Goal: Task Accomplishment & Management: Complete application form

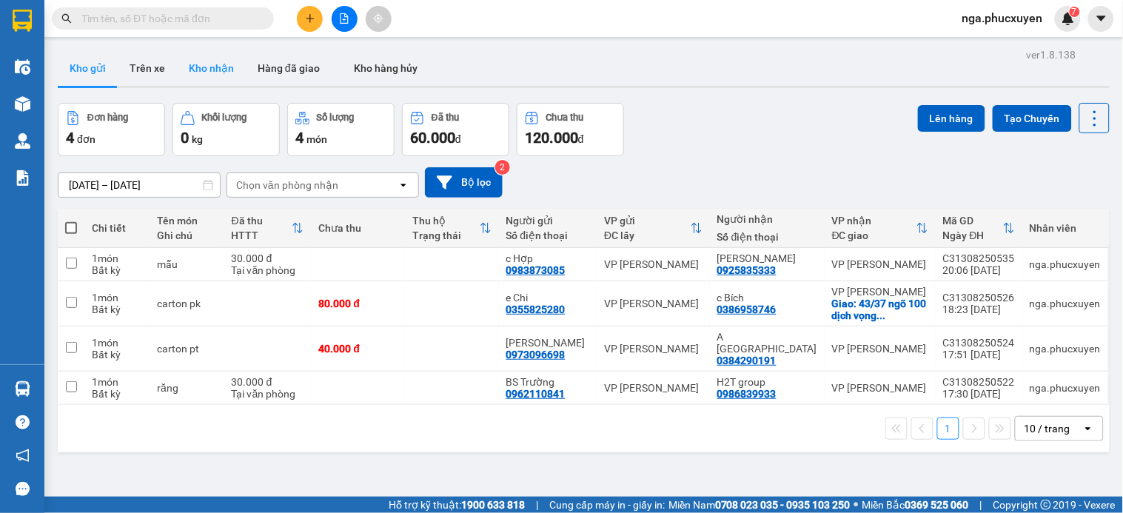
click at [215, 67] on button "Kho nhận" at bounding box center [211, 68] width 69 height 36
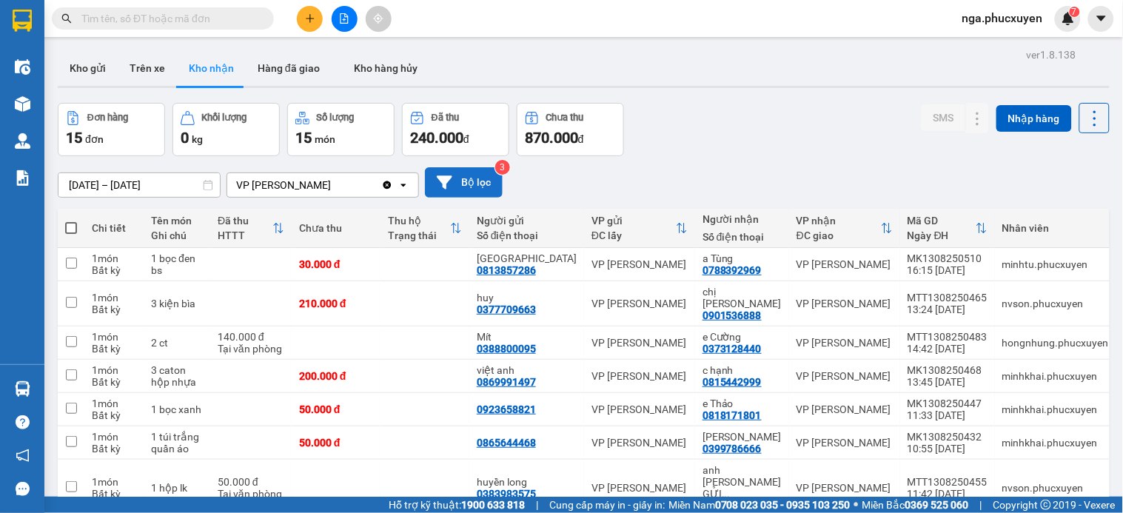
click at [481, 183] on button "Bộ lọc" at bounding box center [464, 182] width 78 height 30
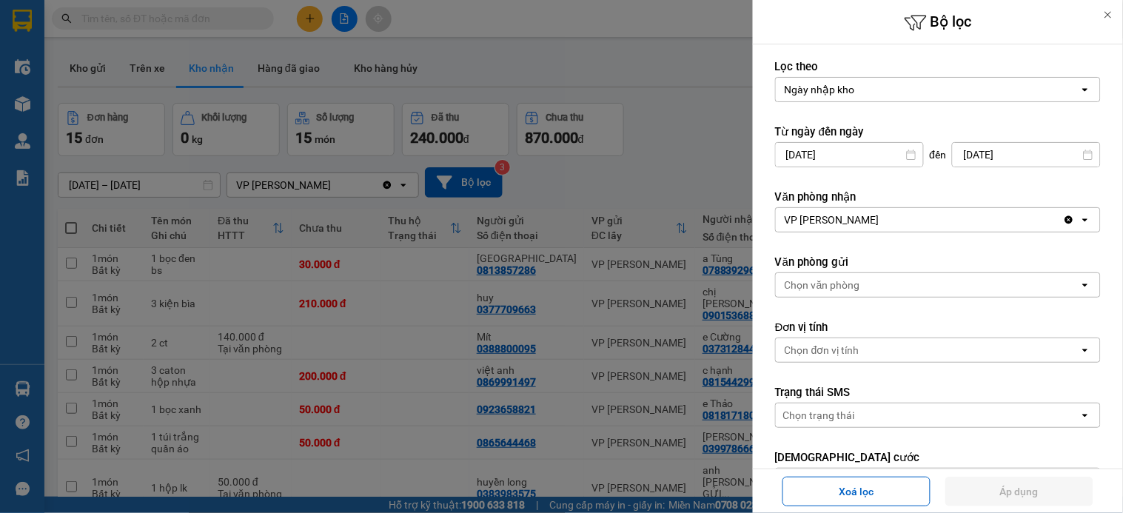
click at [806, 151] on input "12/08/2025" at bounding box center [849, 155] width 147 height 24
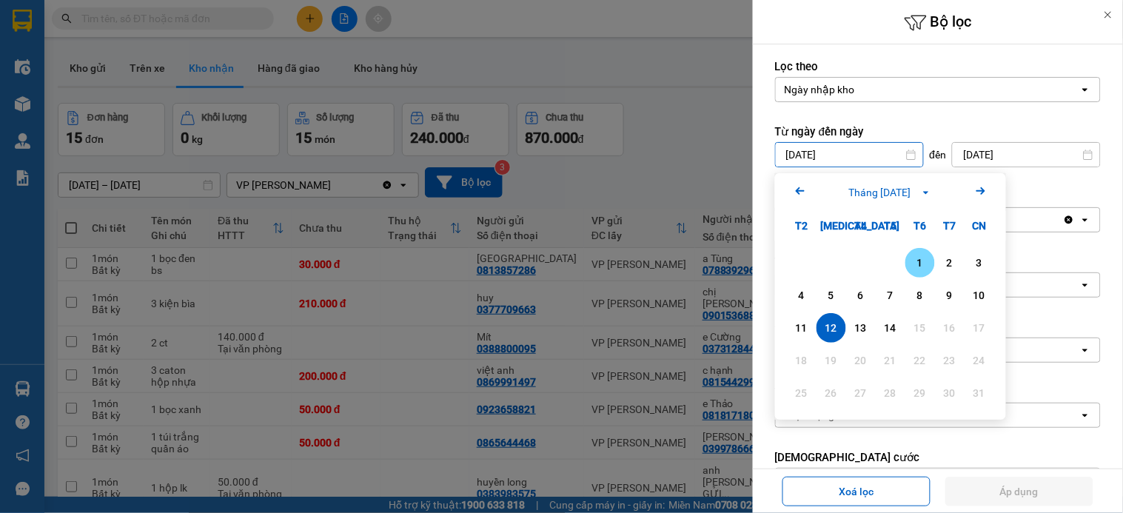
click at [925, 264] on div "1" at bounding box center [920, 263] width 21 height 18
type input "01/08/2025"
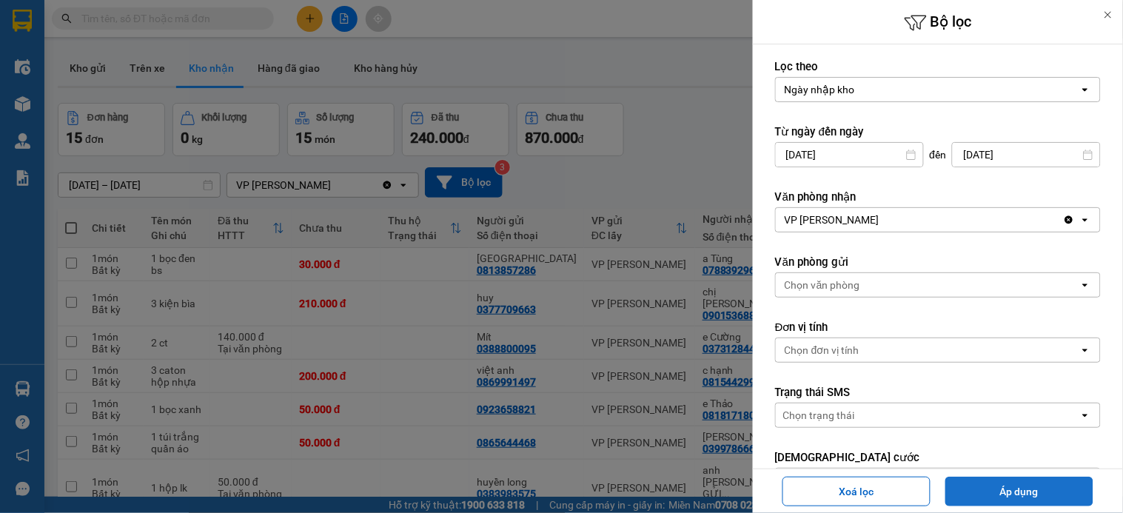
click at [1011, 492] on button "Áp dụng" at bounding box center [1019, 492] width 148 height 30
type input "01/08/2025 – 14/08/2025"
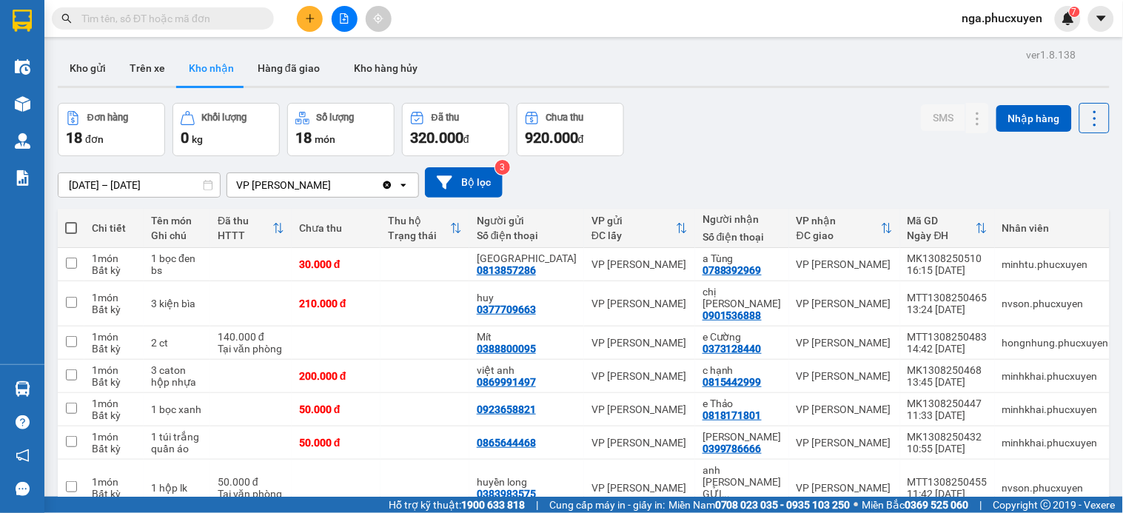
click at [206, 18] on input "text" at bounding box center [168, 18] width 175 height 16
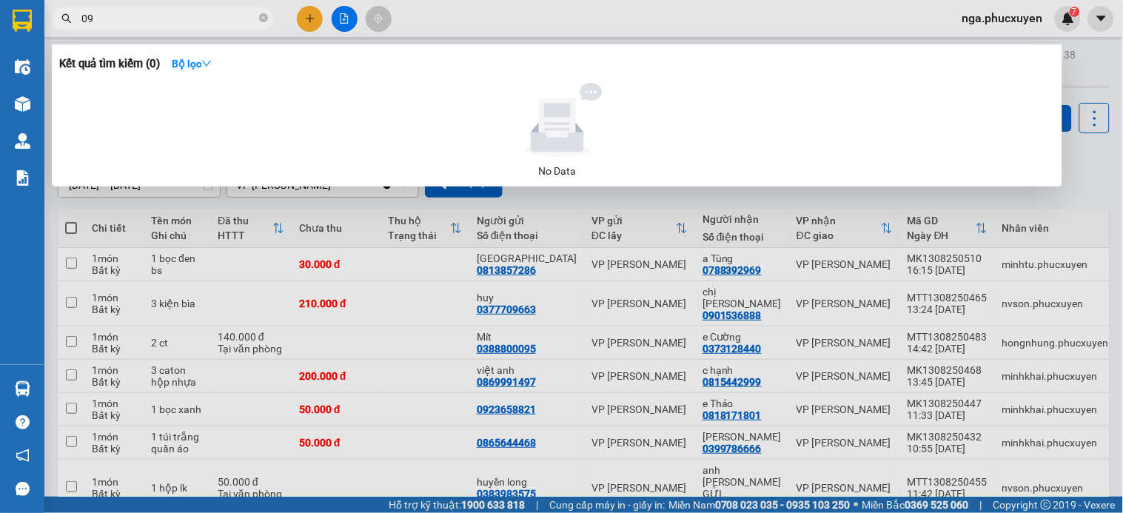
type input "0"
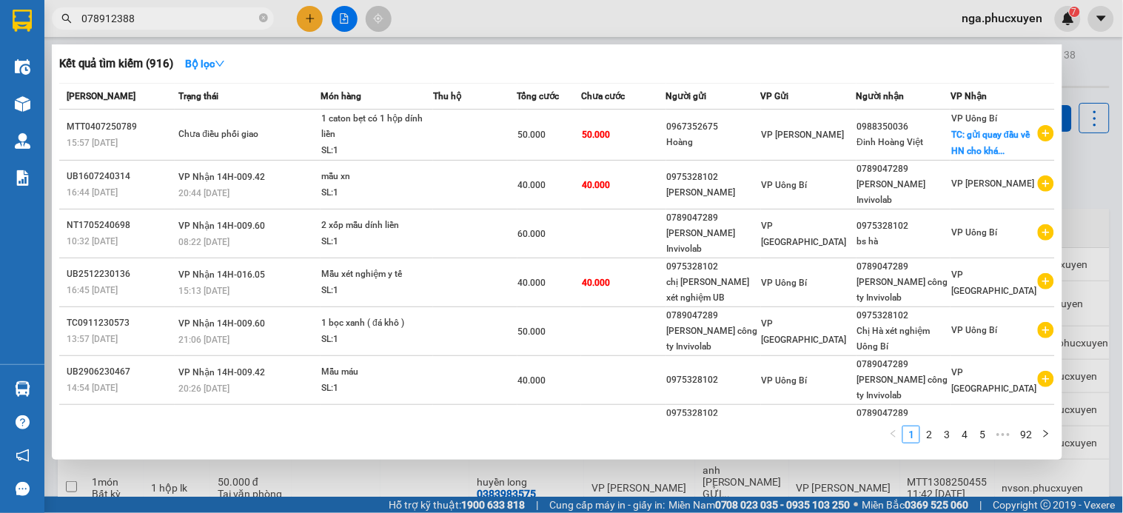
type input "0789123889"
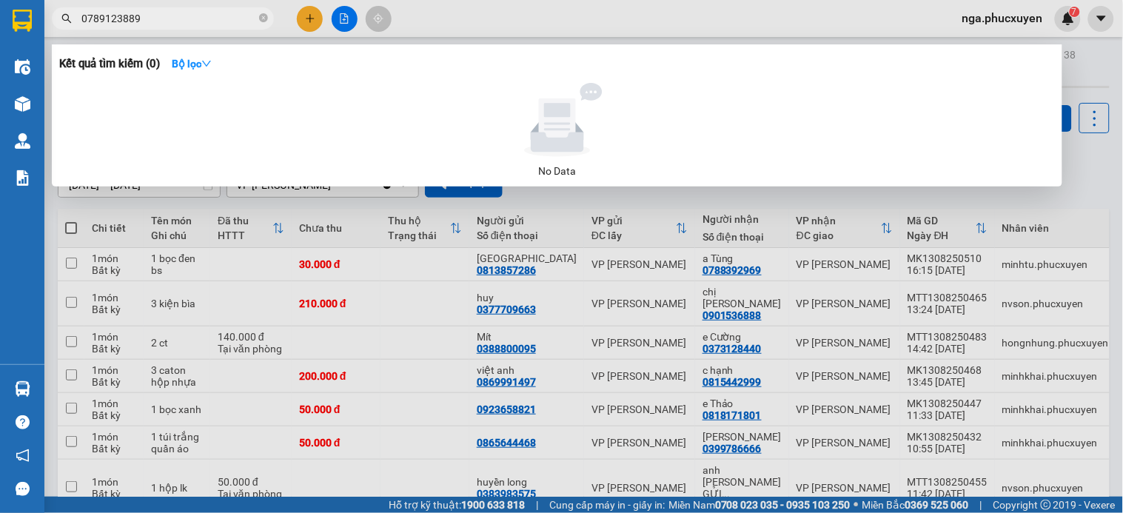
click at [213, 15] on input "0789123889" at bounding box center [168, 18] width 175 height 16
click at [210, 15] on input "0789123889" at bounding box center [168, 18] width 175 height 16
type input "0362587876"
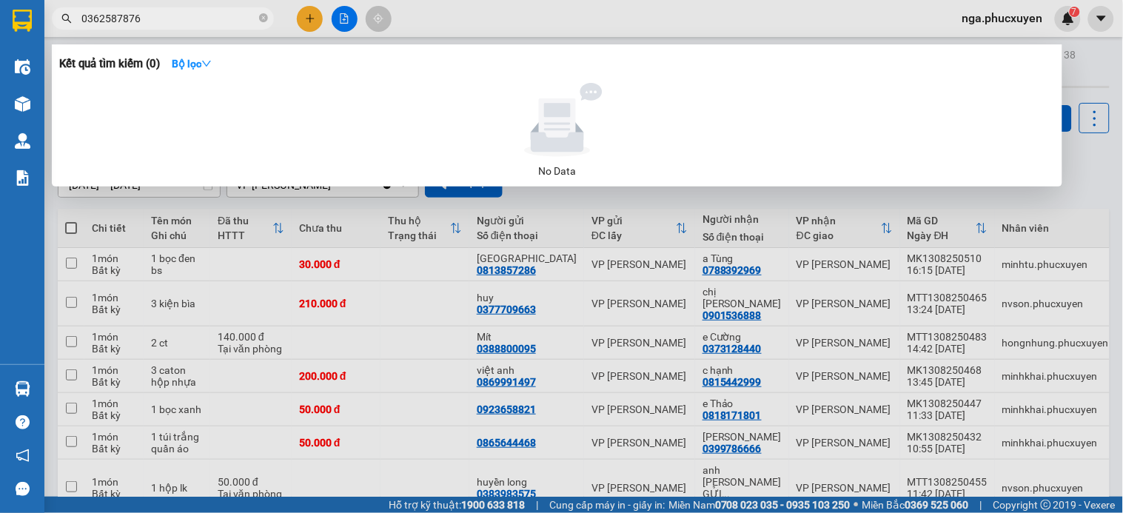
click at [210, 15] on input "0362587876" at bounding box center [168, 18] width 175 height 16
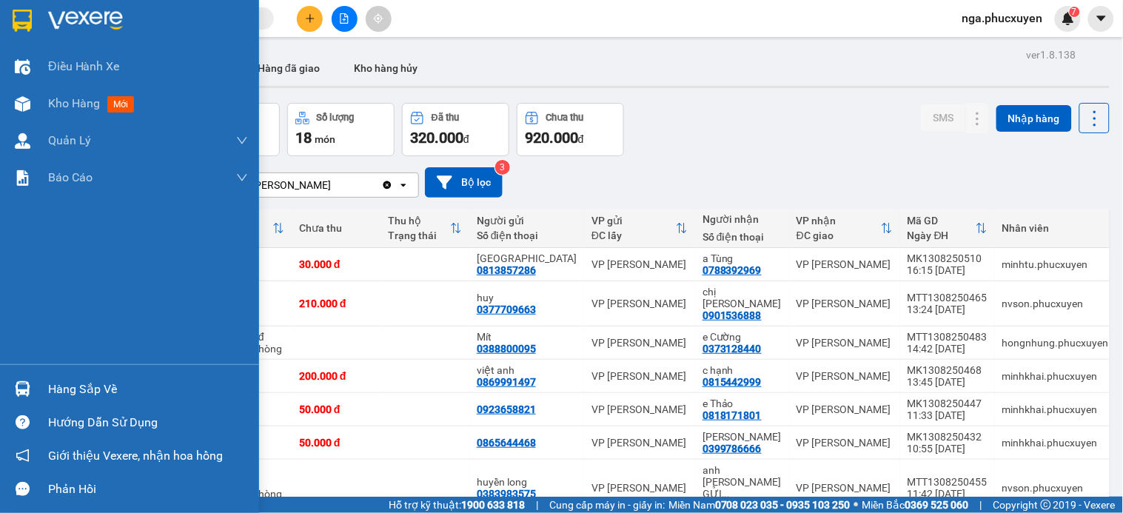
click at [32, 392] on div at bounding box center [23, 389] width 26 height 26
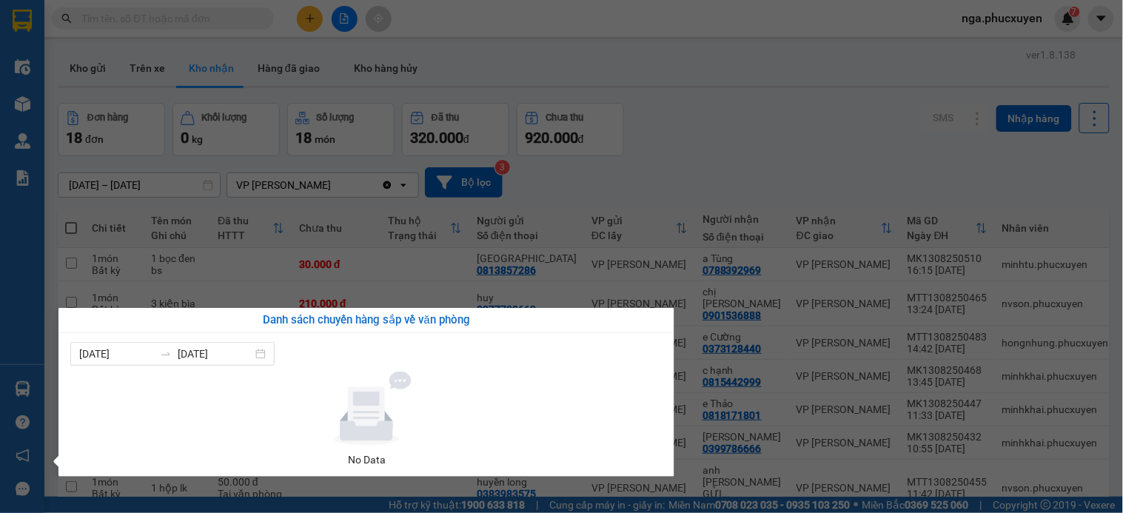
click at [802, 130] on section "Kết quả tìm kiếm ( 0 ) Bộ lọc No Data nga.phucxuyen 7 Điều hành xe Kho hàng mới…" at bounding box center [561, 256] width 1123 height 513
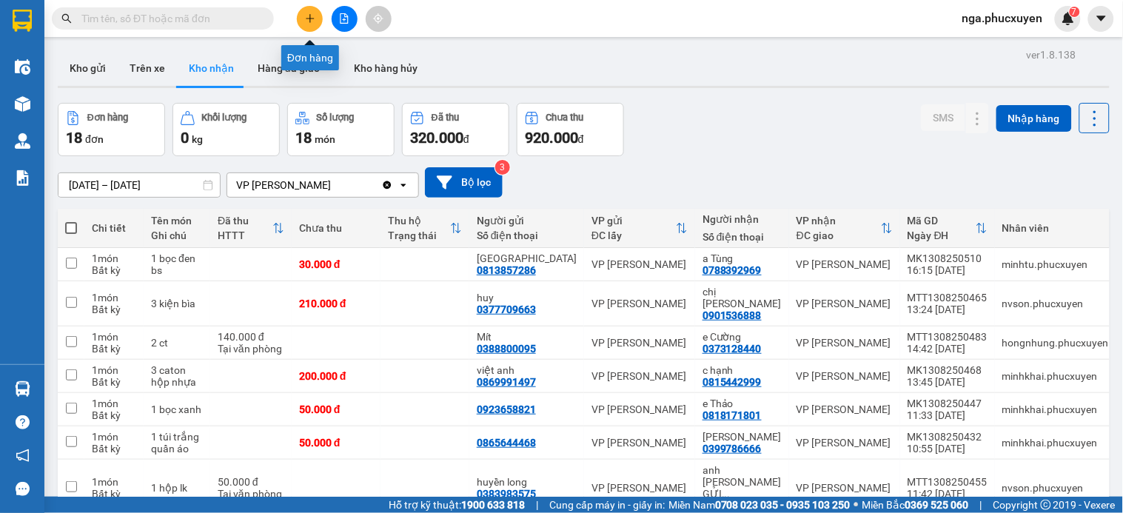
click at [312, 16] on icon "plus" at bounding box center [310, 18] width 10 height 10
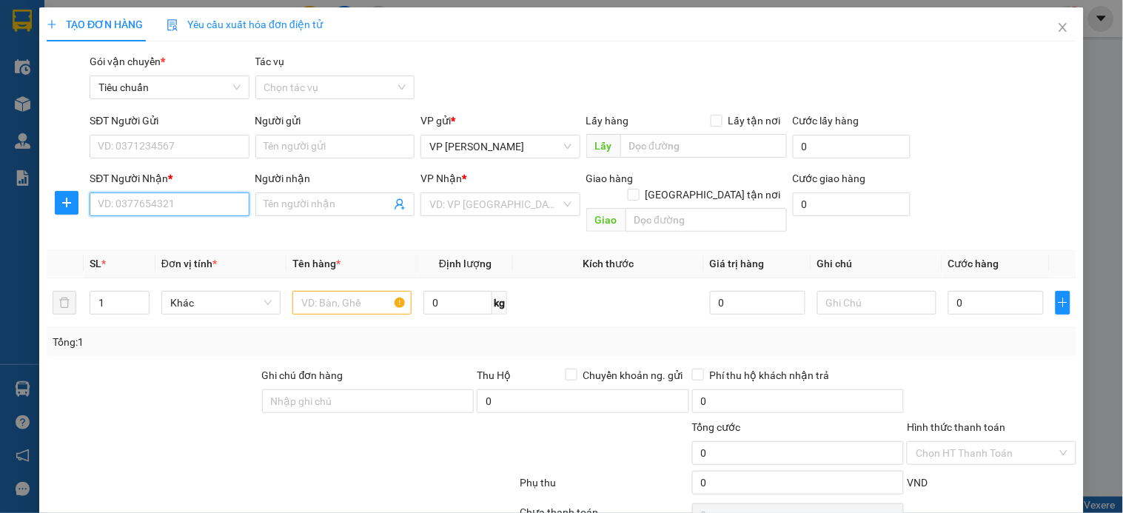
click at [181, 202] on input "SĐT Người Nhận *" at bounding box center [169, 204] width 159 height 24
type input "0989038700"
click at [312, 208] on input "Người nhận" at bounding box center [327, 204] width 127 height 16
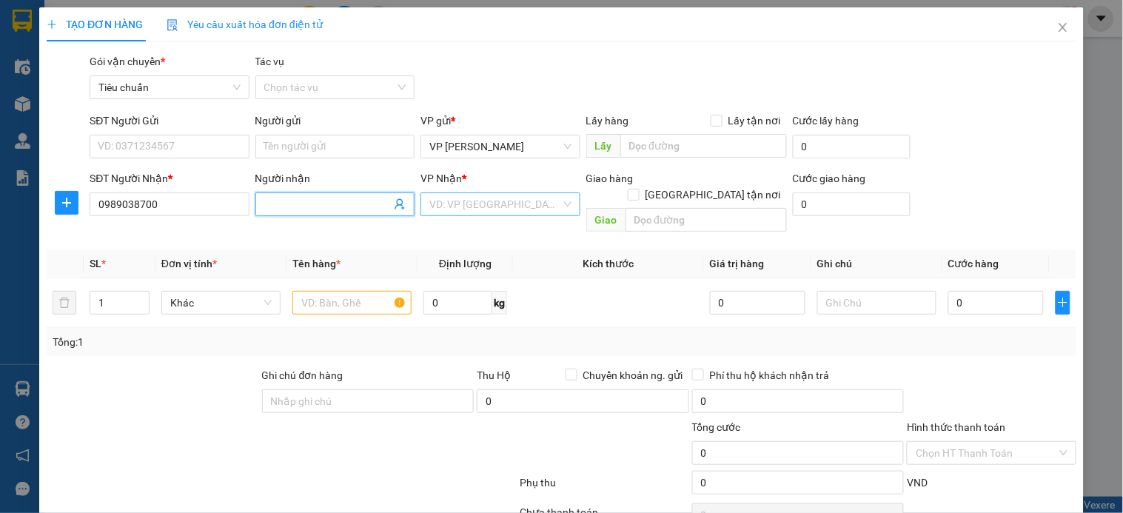
click at [500, 207] on input "search" at bounding box center [494, 204] width 131 height 22
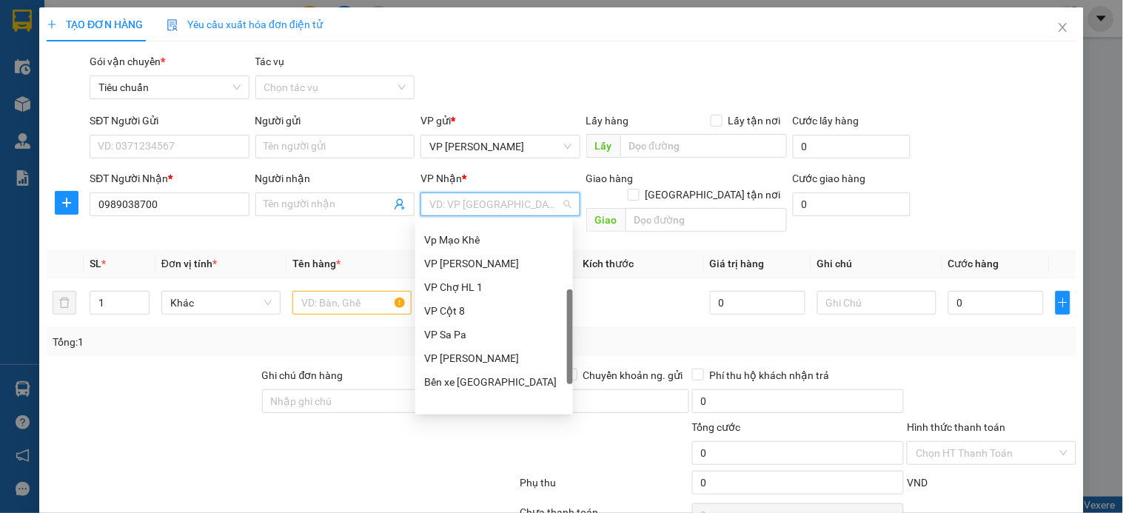
scroll to position [237, 0]
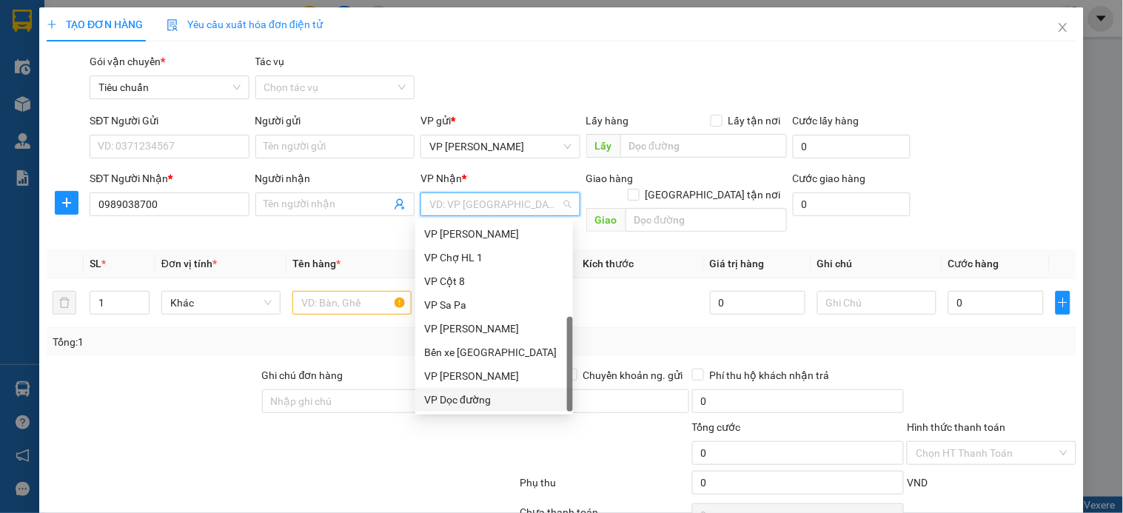
drag, startPoint x: 474, startPoint y: 404, endPoint x: 606, endPoint y: 292, distance: 173.3
click at [476, 404] on div "VP Dọc đường" at bounding box center [494, 400] width 140 height 16
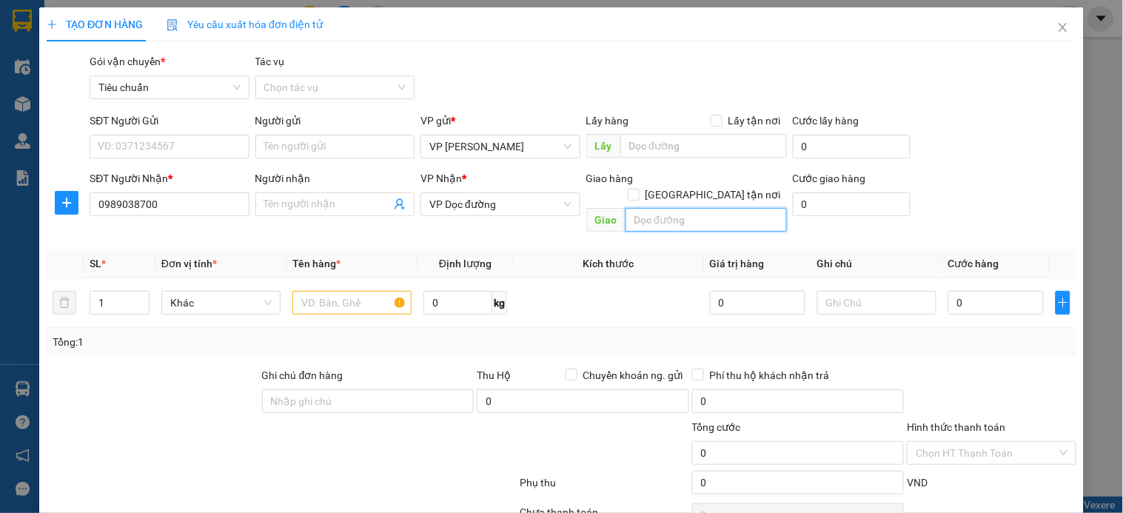
click at [646, 208] on input "text" at bounding box center [706, 220] width 161 height 24
type input "km 5"
click at [343, 291] on input "text" at bounding box center [351, 303] width 119 height 24
type input "xốp"
click at [676, 208] on input "km 5" at bounding box center [706, 220] width 161 height 24
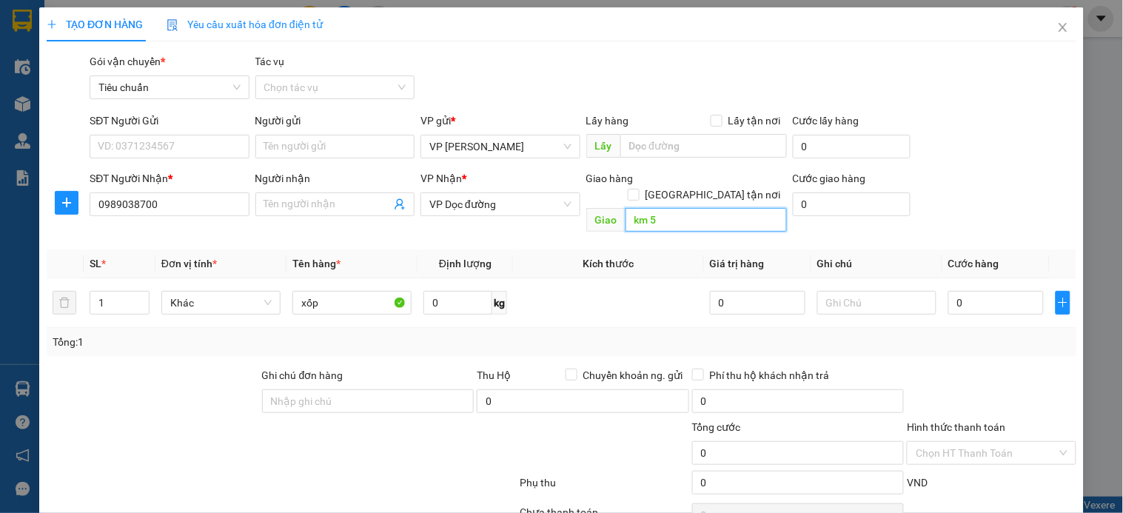
click at [676, 208] on input "km 5" at bounding box center [706, 220] width 161 height 24
type input "km 5 Yên Bái"
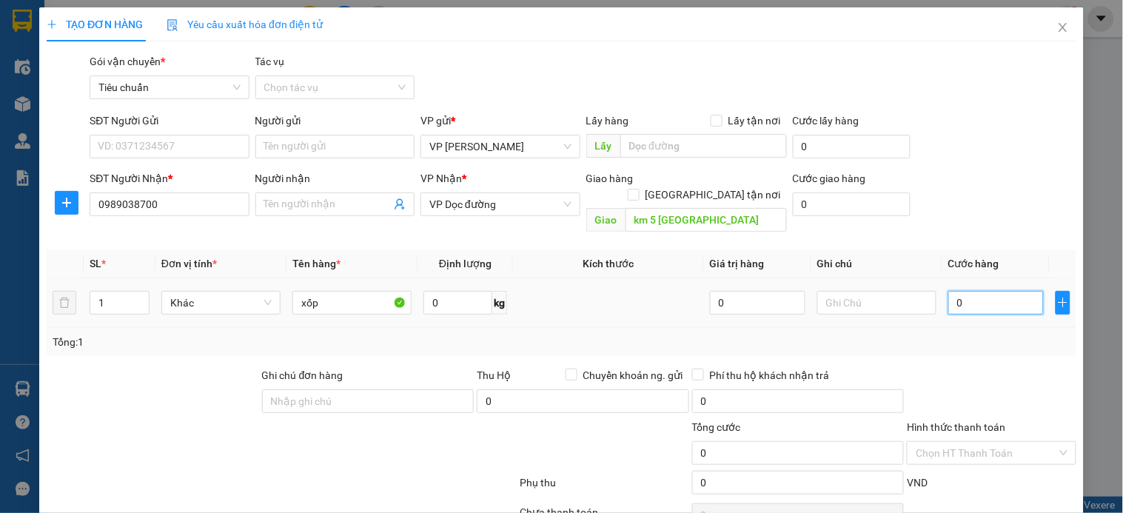
click at [978, 292] on input "0" at bounding box center [996, 303] width 96 height 24
type input "1"
type input "15"
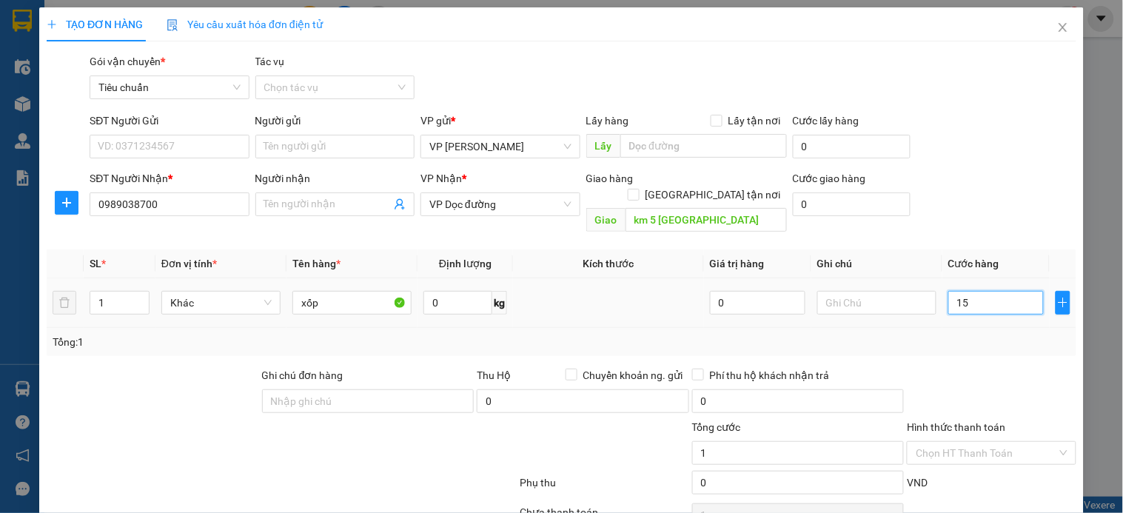
type input "15"
type input "150"
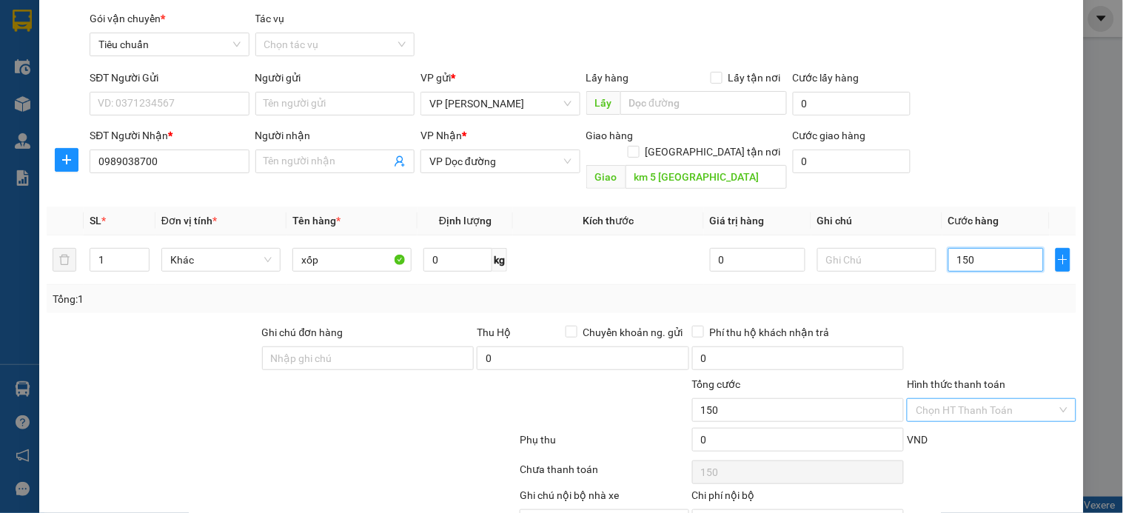
scroll to position [111, 0]
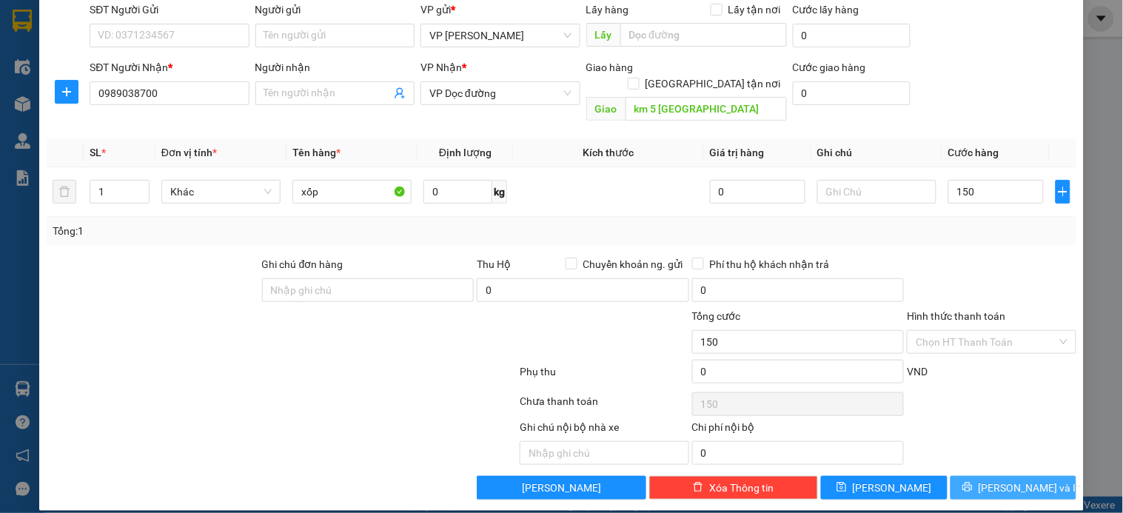
type input "150.000"
click at [1002, 480] on span "Lưu và In" at bounding box center [1031, 488] width 104 height 16
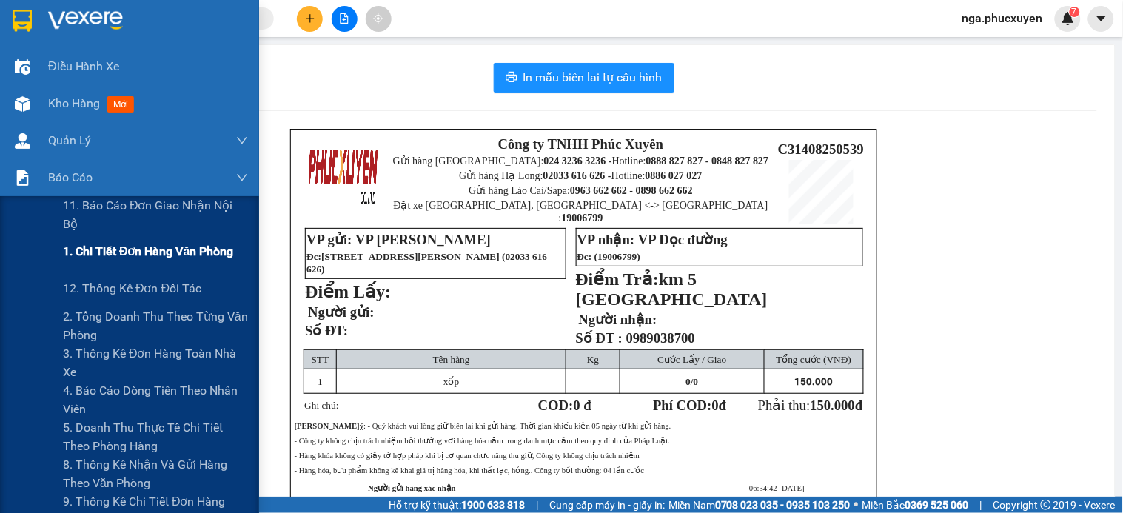
click at [146, 253] on span "1. Chi tiết đơn hàng văn phòng" at bounding box center [148, 251] width 170 height 19
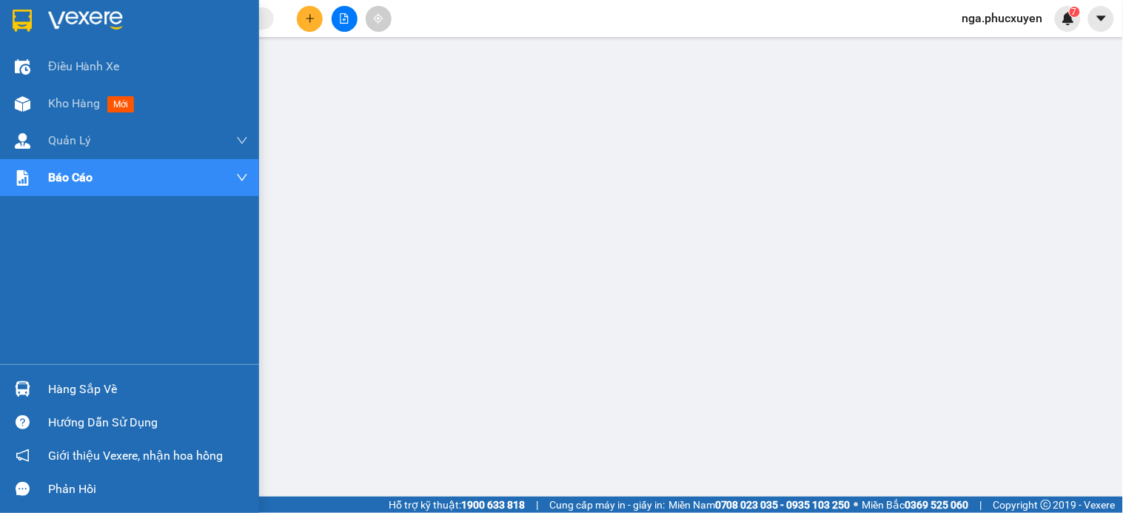
click at [33, 24] on div at bounding box center [23, 20] width 26 height 26
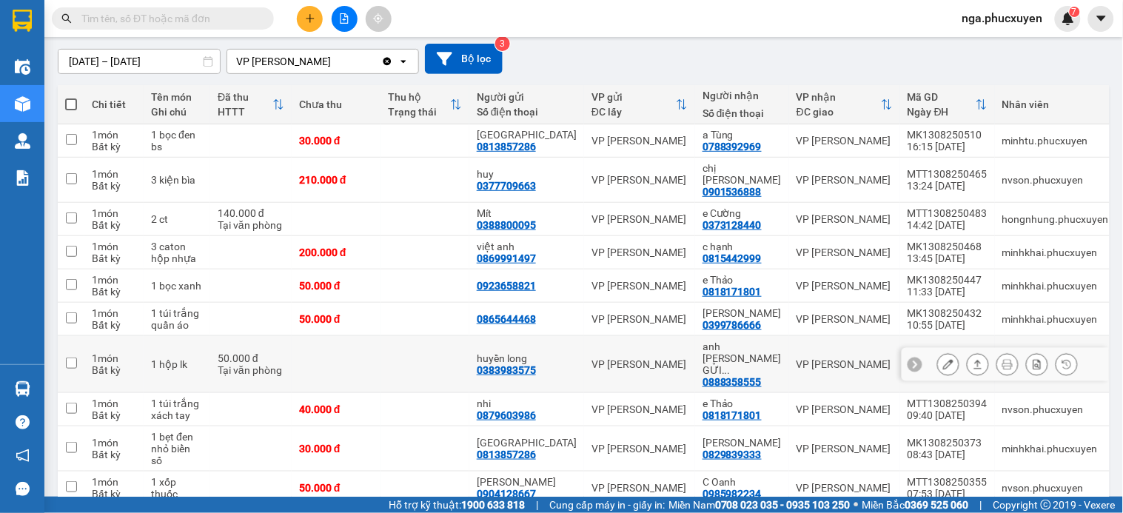
scroll to position [146, 0]
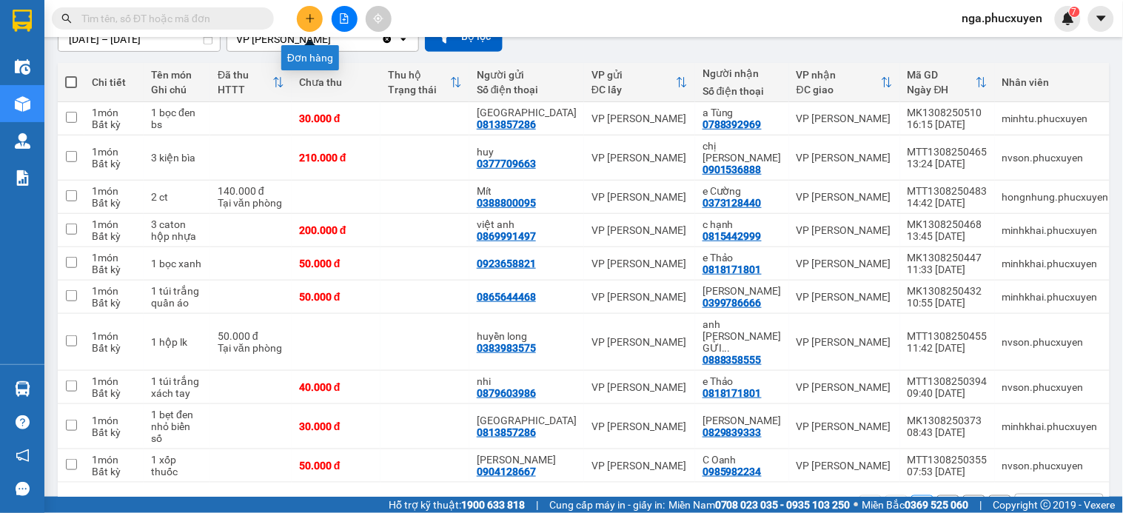
click at [317, 19] on button at bounding box center [310, 19] width 26 height 26
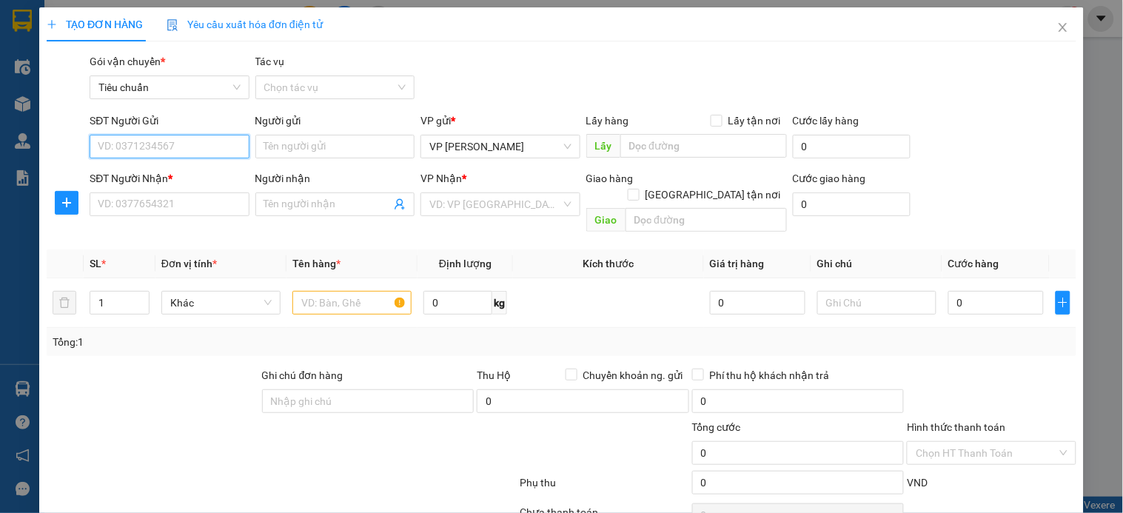
click at [207, 143] on input "SĐT Người Gửi" at bounding box center [169, 147] width 159 height 24
type input "0982866745"
click at [190, 175] on div "0982866745 - C Hà" at bounding box center [171, 176] width 146 height 16
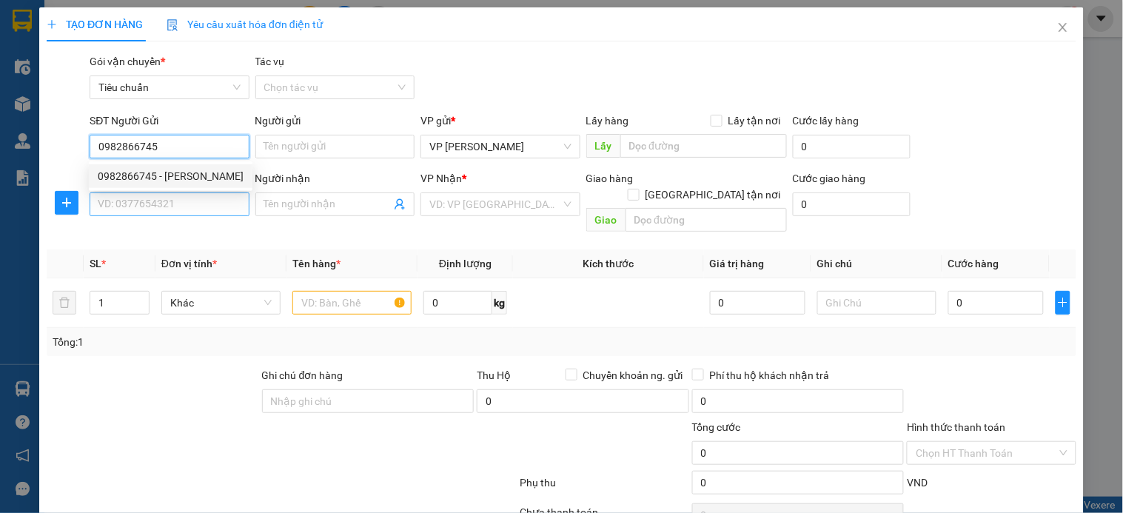
type input "C Hà"
type input "0982866745"
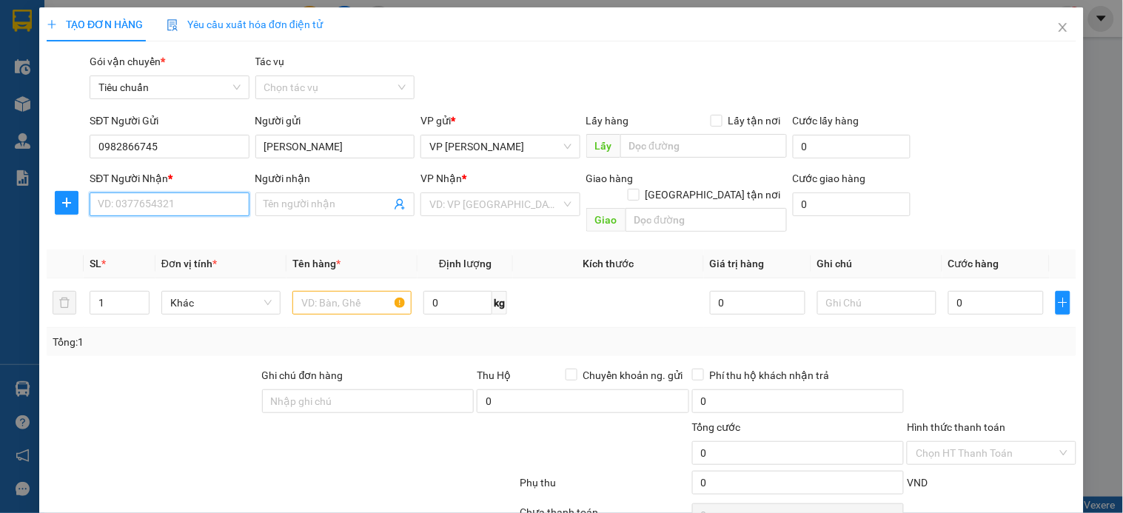
click at [175, 202] on input "SĐT Người Nhận *" at bounding box center [169, 204] width 159 height 24
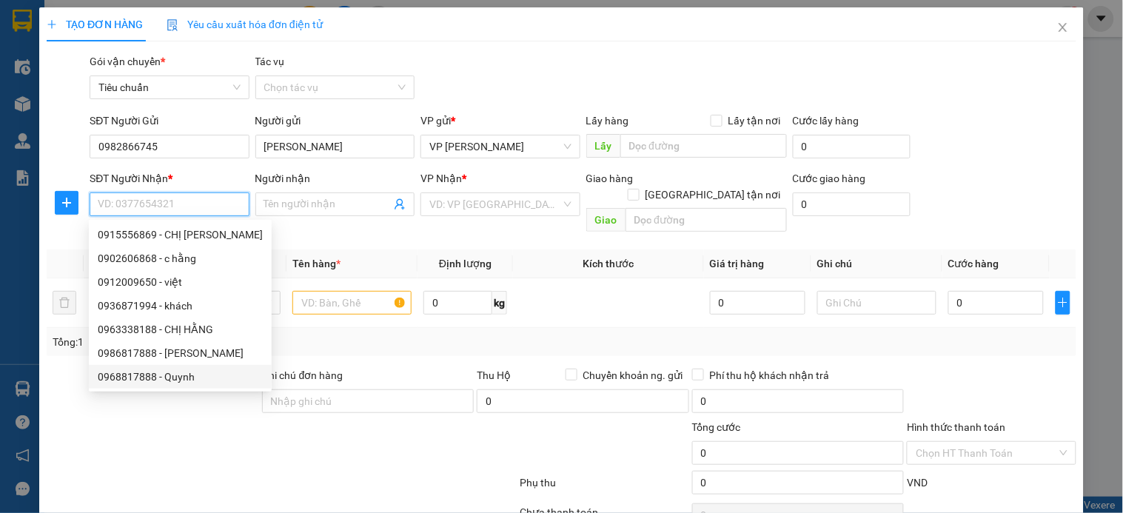
click at [167, 375] on div "0968817888 - Quynh" at bounding box center [180, 377] width 165 height 16
type input "0968817888"
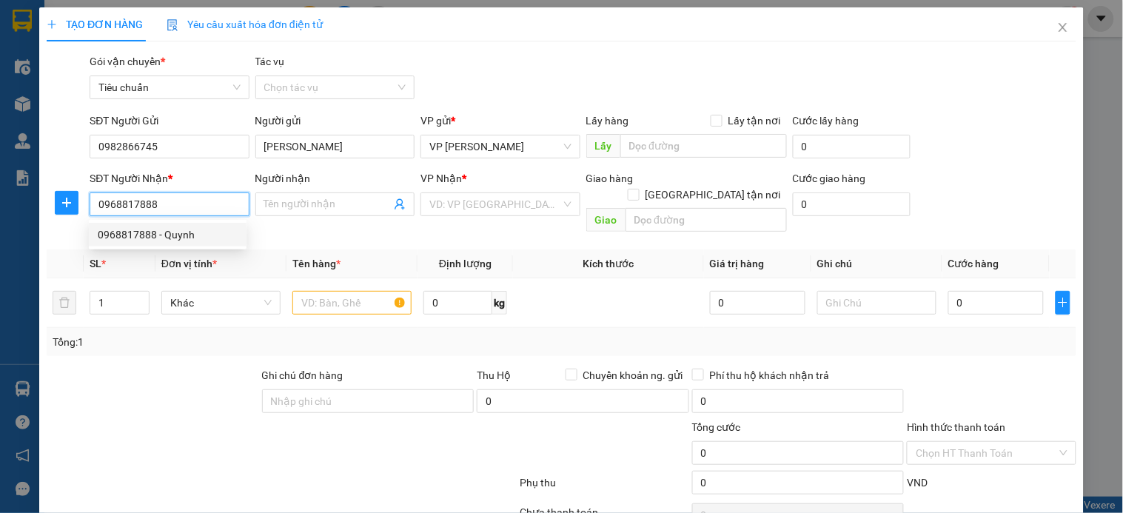
type input "Quynh"
type input "km150"
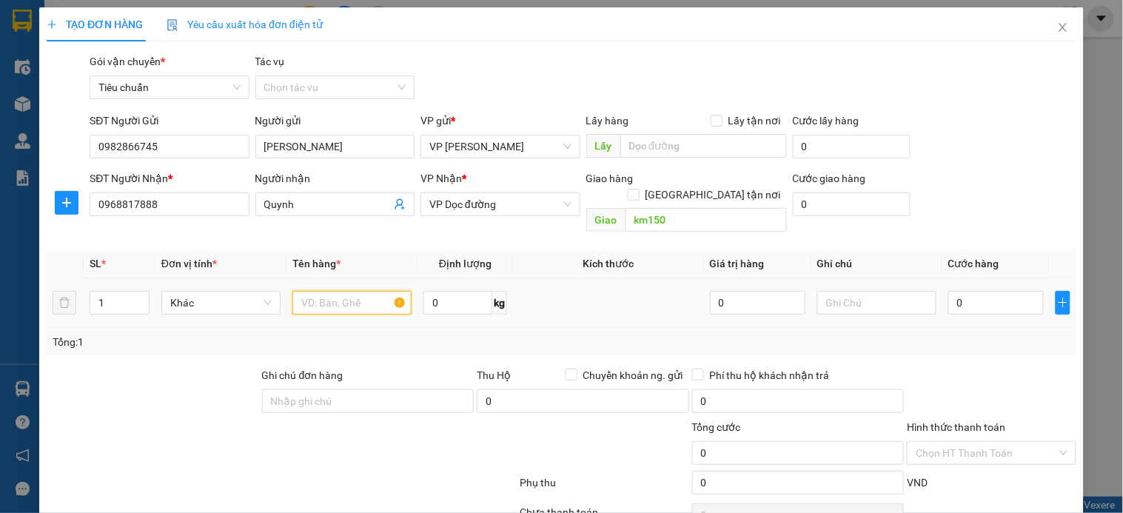
click at [344, 291] on input "text" at bounding box center [351, 303] width 119 height 24
type input "xốp"
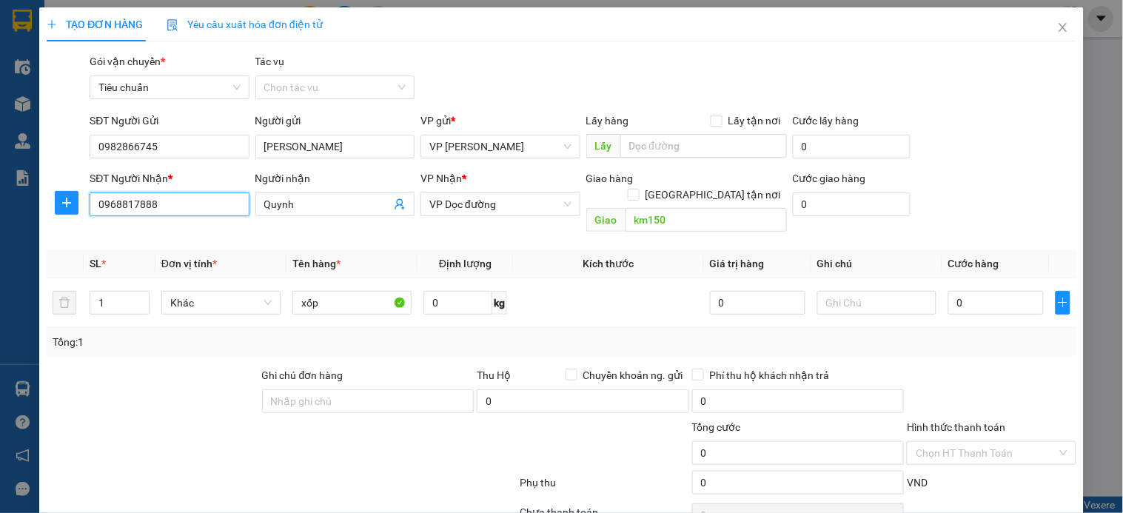
click at [120, 208] on input "0968817888" at bounding box center [169, 204] width 159 height 24
click at [968, 291] on input "0" at bounding box center [996, 303] width 96 height 24
type input "1"
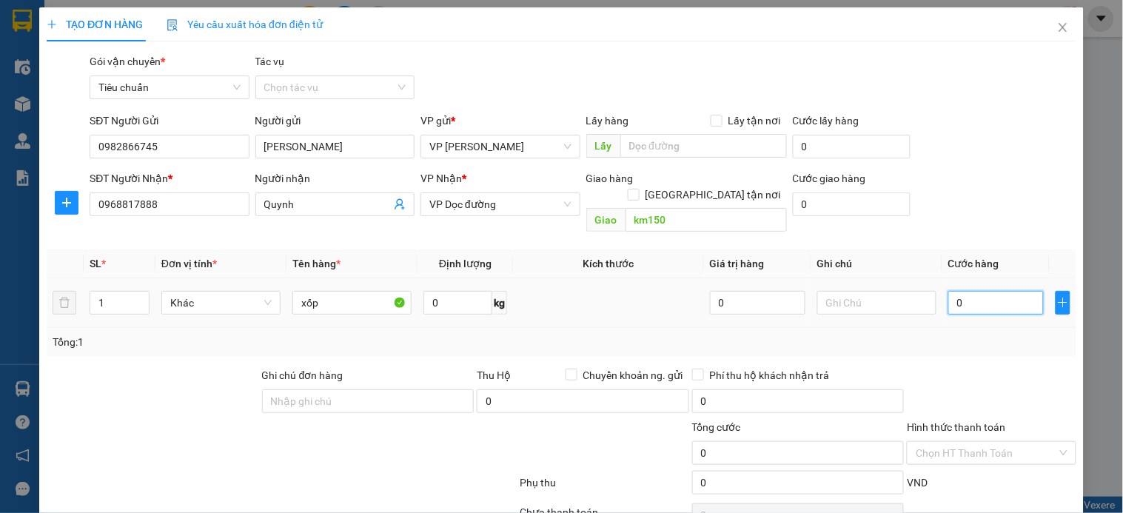
type input "1"
type input "10"
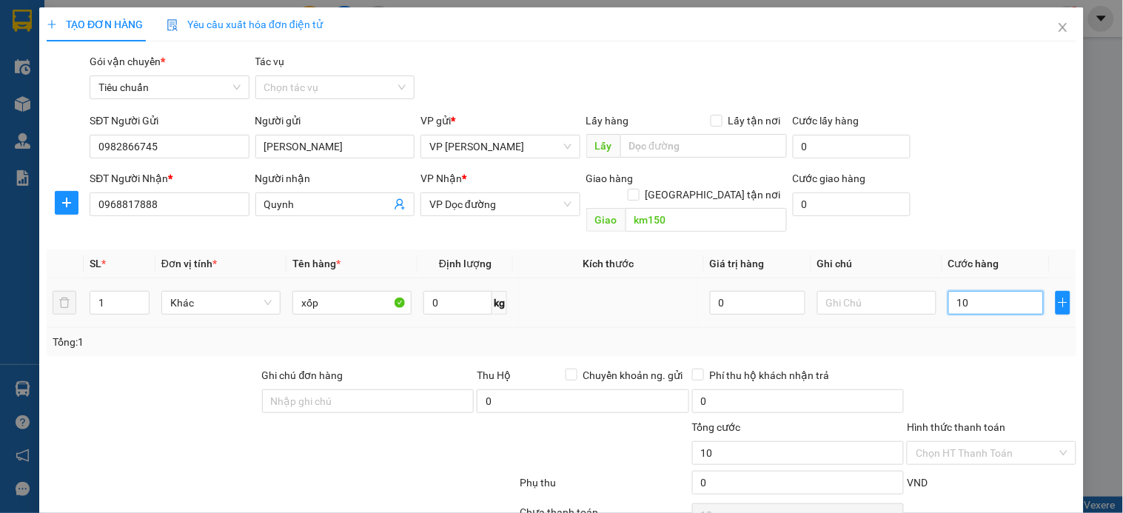
type input "1"
type input "12"
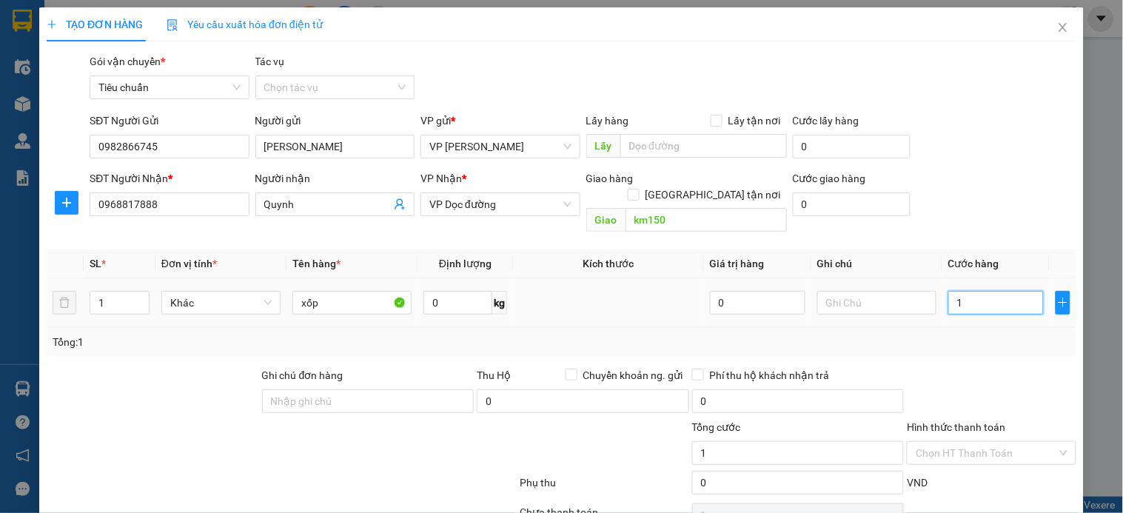
type input "12"
type input "120"
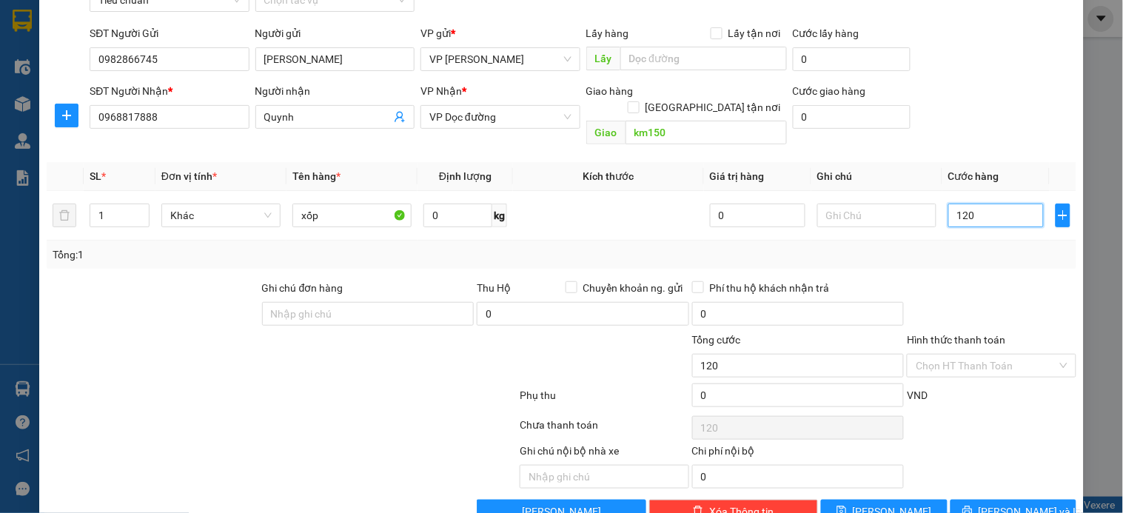
scroll to position [111, 0]
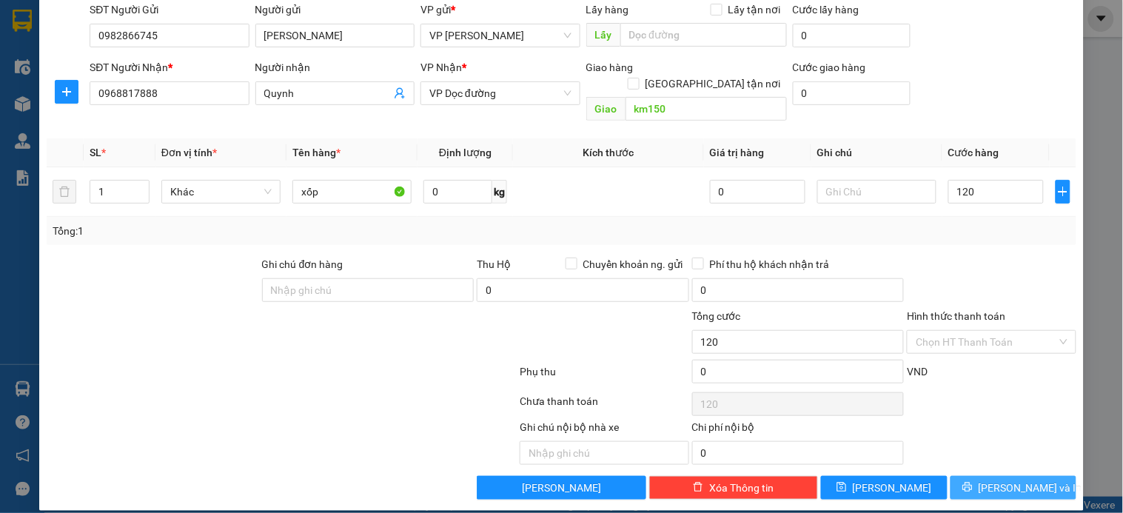
type input "120.000"
click at [982, 476] on button "Lưu và In" at bounding box center [1014, 488] width 126 height 24
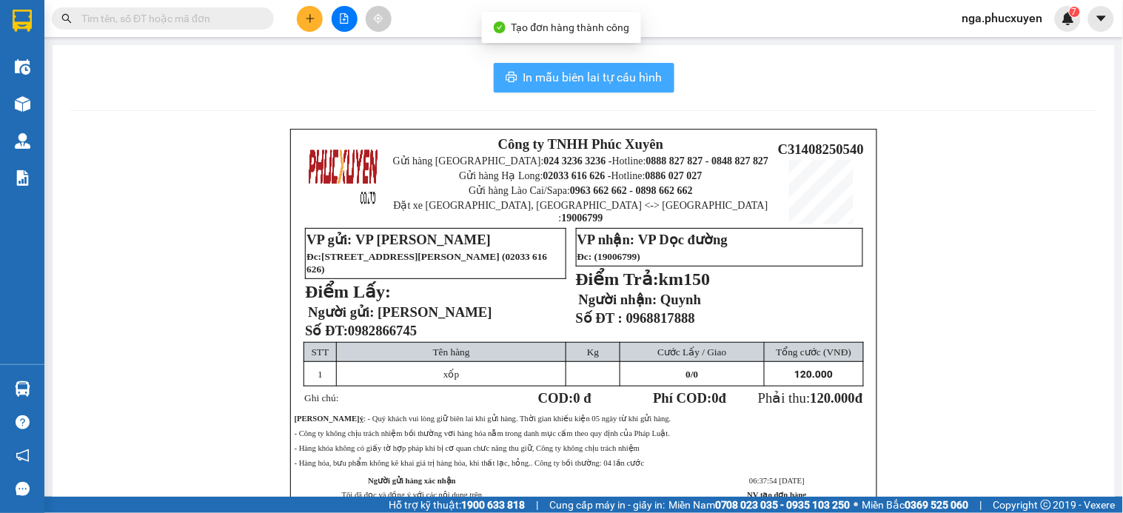
click at [605, 76] on span "In mẫu biên lai tự cấu hình" at bounding box center [592, 77] width 139 height 19
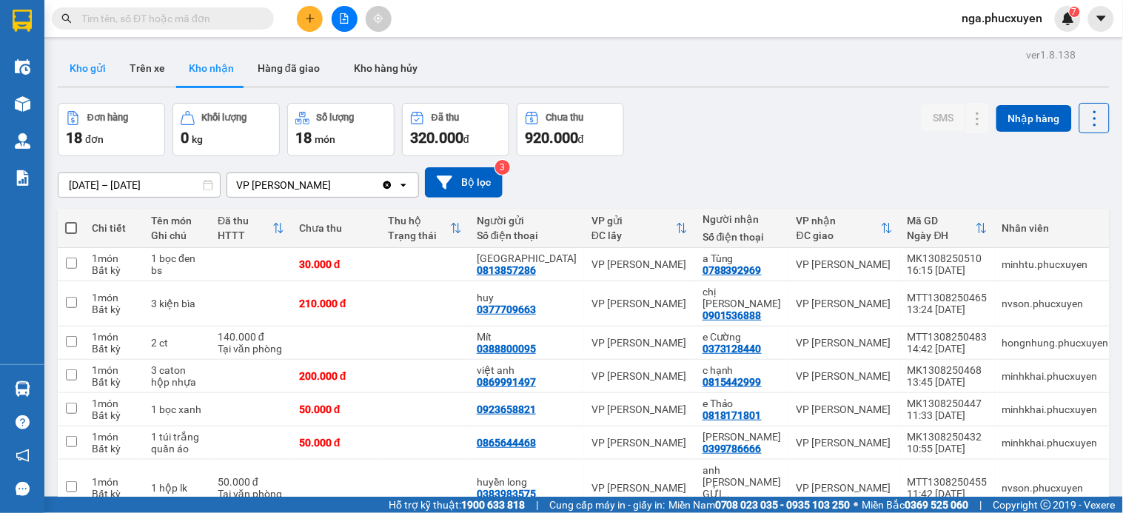
click at [86, 70] on button "Kho gửi" at bounding box center [88, 68] width 60 height 36
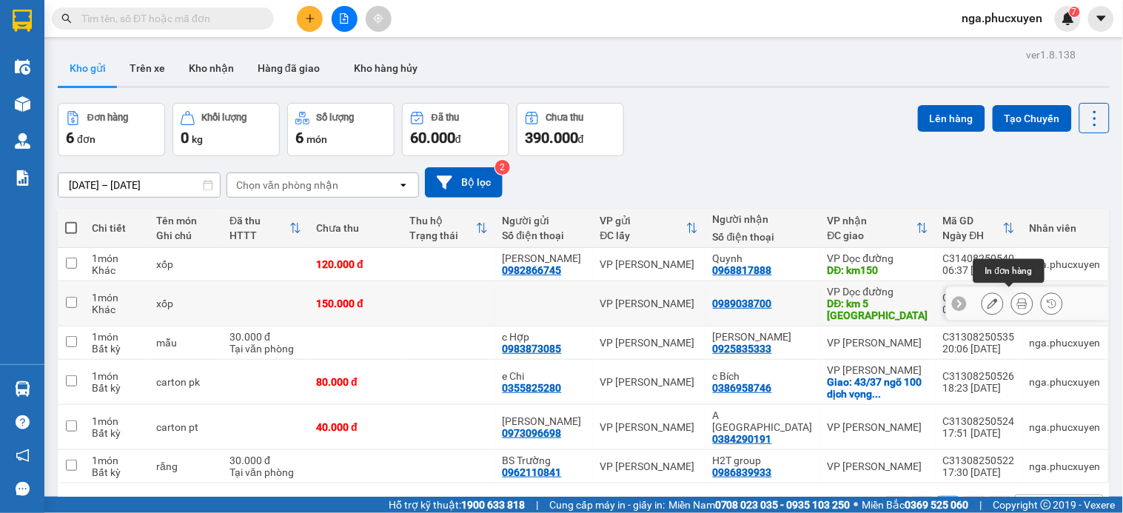
click at [1017, 301] on icon at bounding box center [1022, 303] width 10 height 10
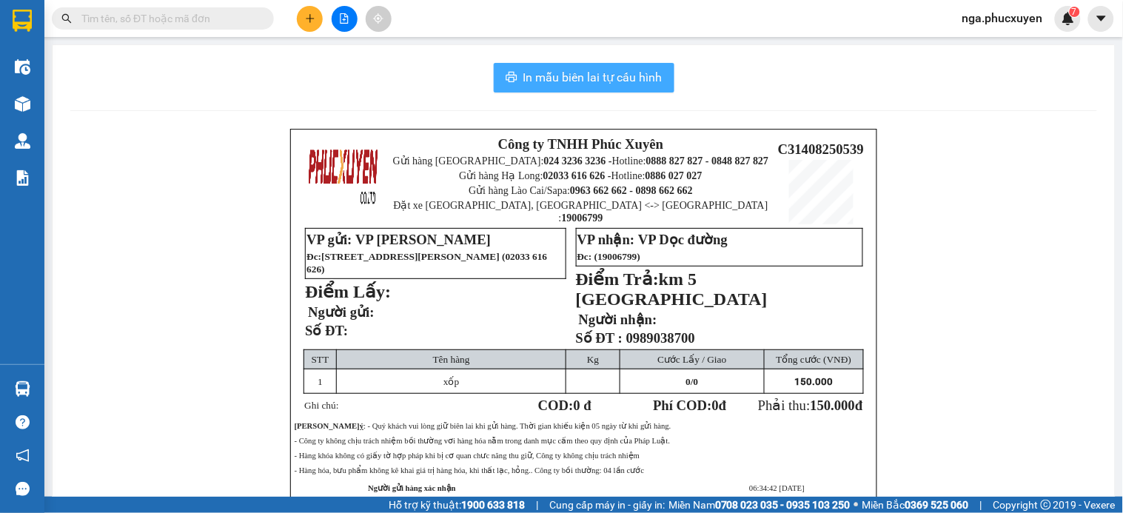
click at [587, 87] on button "In mẫu biên lai tự cấu hình" at bounding box center [584, 78] width 181 height 30
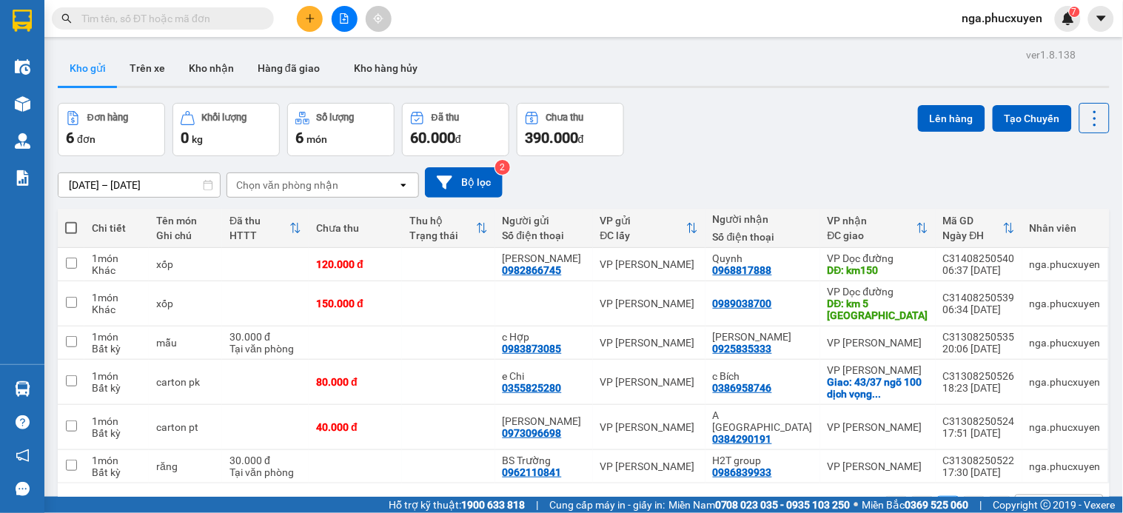
click at [748, 106] on div "Đơn hàng 6 đơn Khối lượng 0 kg Số lượng 6 món Đã thu 60.000 đ Chưa thu 390.000 …" at bounding box center [584, 129] width 1052 height 53
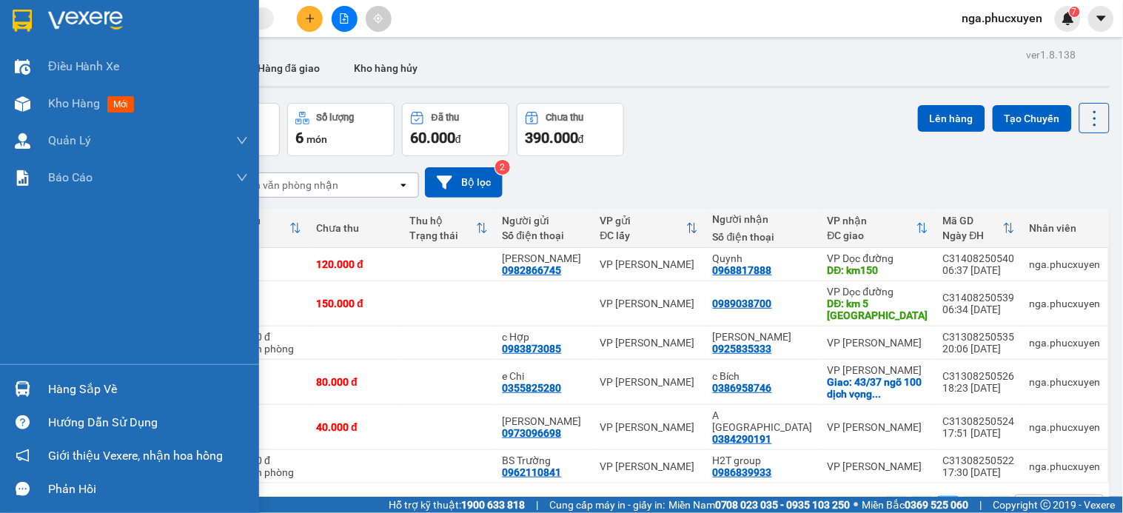
click at [49, 381] on div "Hàng sắp về" at bounding box center [148, 389] width 200 height 22
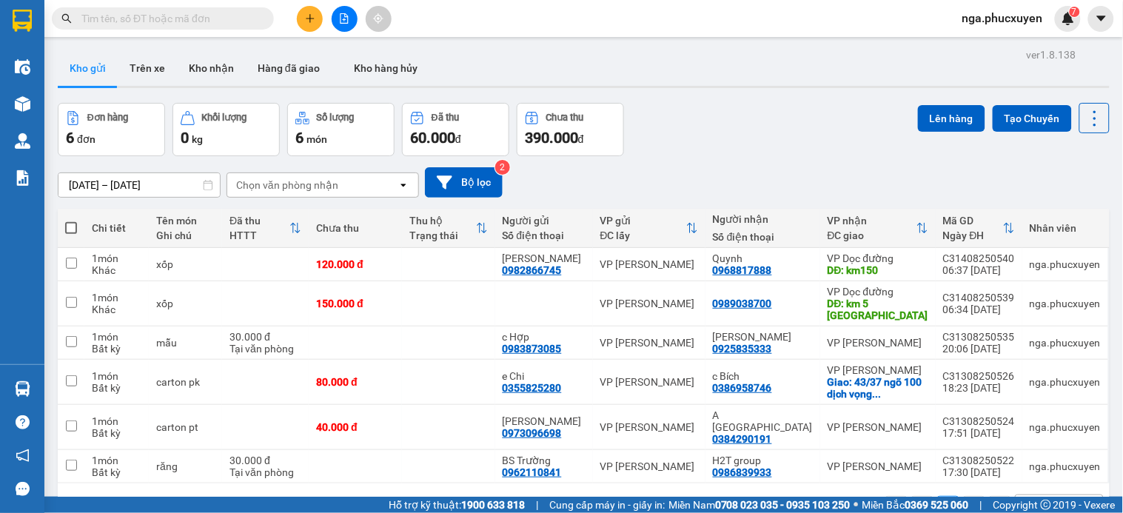
click at [716, 135] on section "Kết quả tìm kiếm ( 0 ) Bộ lọc No Data nga.phucxuyen 7 Điều hành xe Kho hàng mới…" at bounding box center [561, 256] width 1123 height 513
click at [307, 19] on icon "plus" at bounding box center [310, 18] width 10 height 10
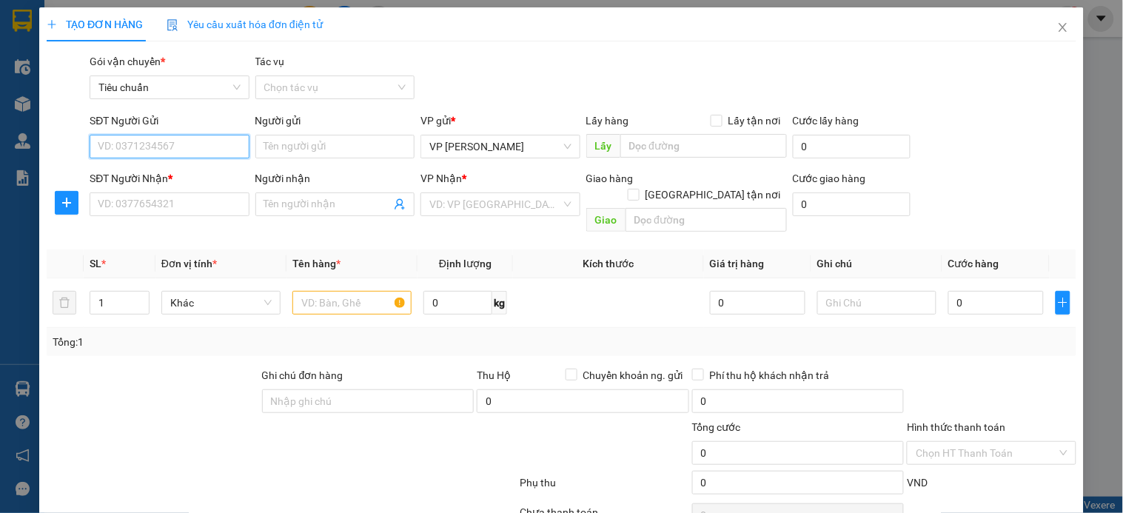
click at [218, 149] on input "SĐT Người Gửi" at bounding box center [169, 147] width 159 height 24
click at [195, 143] on input "0913021433" at bounding box center [169, 147] width 159 height 24
drag, startPoint x: 190, startPoint y: 145, endPoint x: 235, endPoint y: 148, distance: 45.3
click at [206, 144] on input "0913021433" at bounding box center [169, 147] width 159 height 24
type input "0913021433"
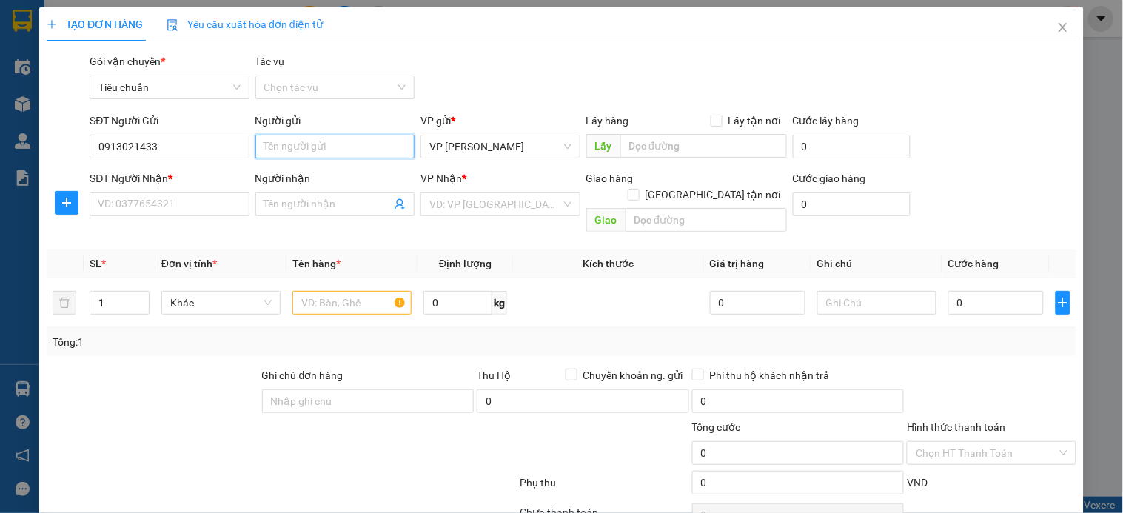
click at [307, 145] on input "Người gửi" at bounding box center [334, 147] width 159 height 24
type input "c Huyền"
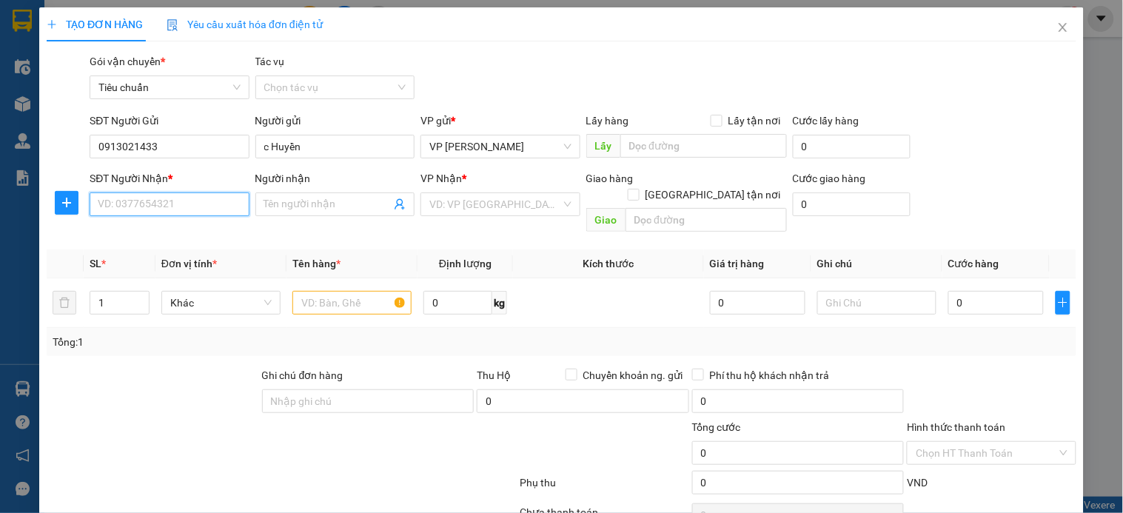
click at [175, 208] on input "SĐT Người Nhận *" at bounding box center [169, 204] width 159 height 24
click at [175, 208] on input "0917181212" at bounding box center [169, 204] width 159 height 24
type input "0917181212"
click at [321, 197] on input "Người nhận" at bounding box center [327, 204] width 127 height 16
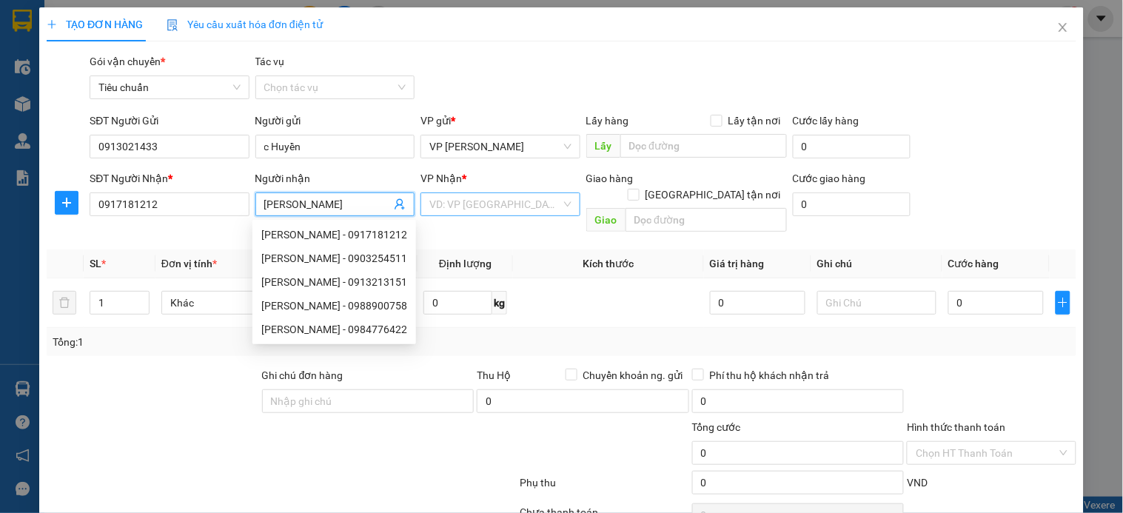
type input "Lê Anh"
click at [521, 204] on input "search" at bounding box center [494, 204] width 131 height 22
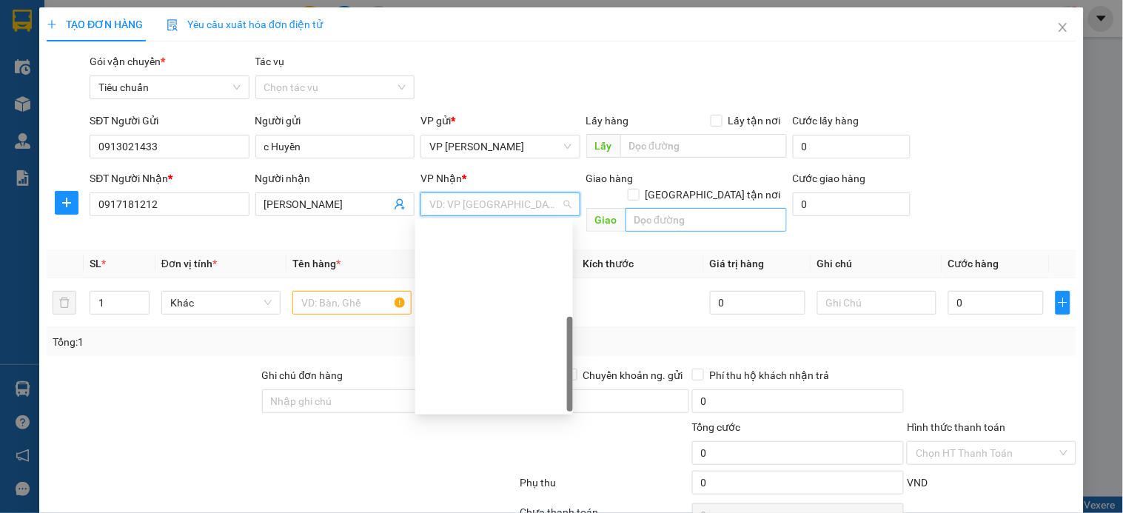
drag, startPoint x: 502, startPoint y: 376, endPoint x: 724, endPoint y: 201, distance: 282.6
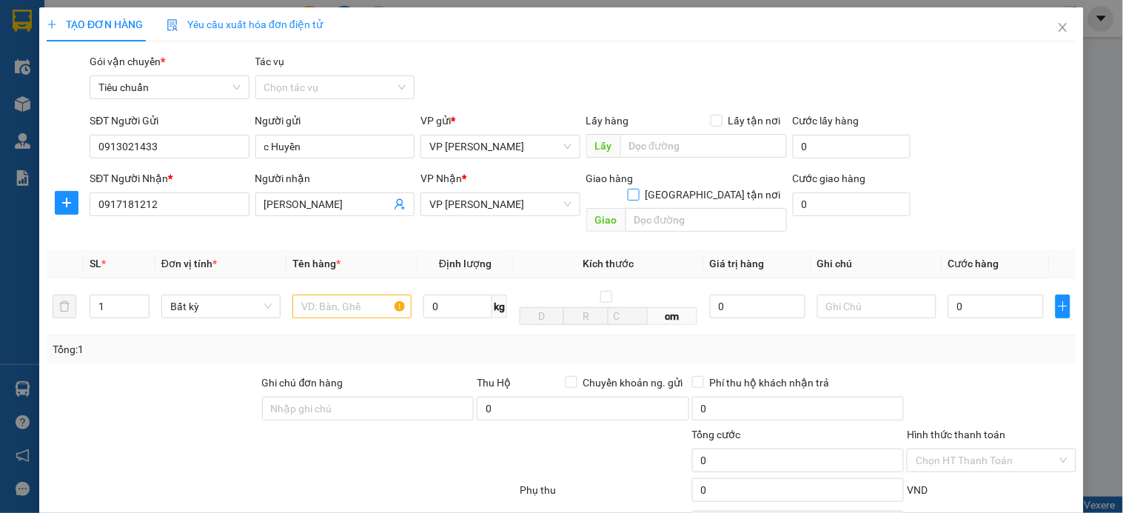
drag, startPoint x: 706, startPoint y: 179, endPoint x: 671, endPoint y: 198, distance: 40.4
click at [638, 189] on input "Giao tận nơi" at bounding box center [633, 194] width 10 height 10
checkbox input "true"
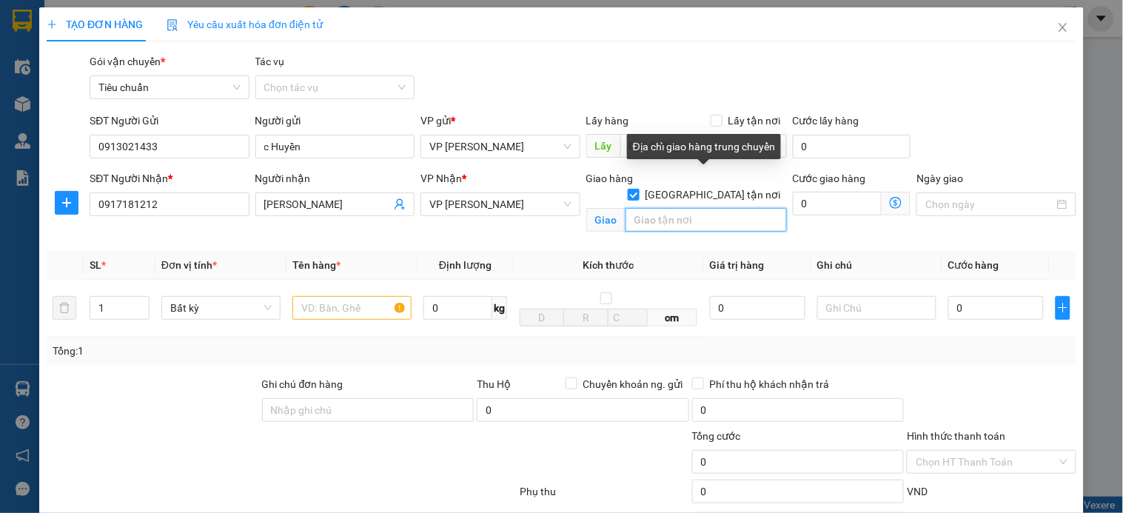
click at [669, 208] on input "text" at bounding box center [706, 220] width 161 height 24
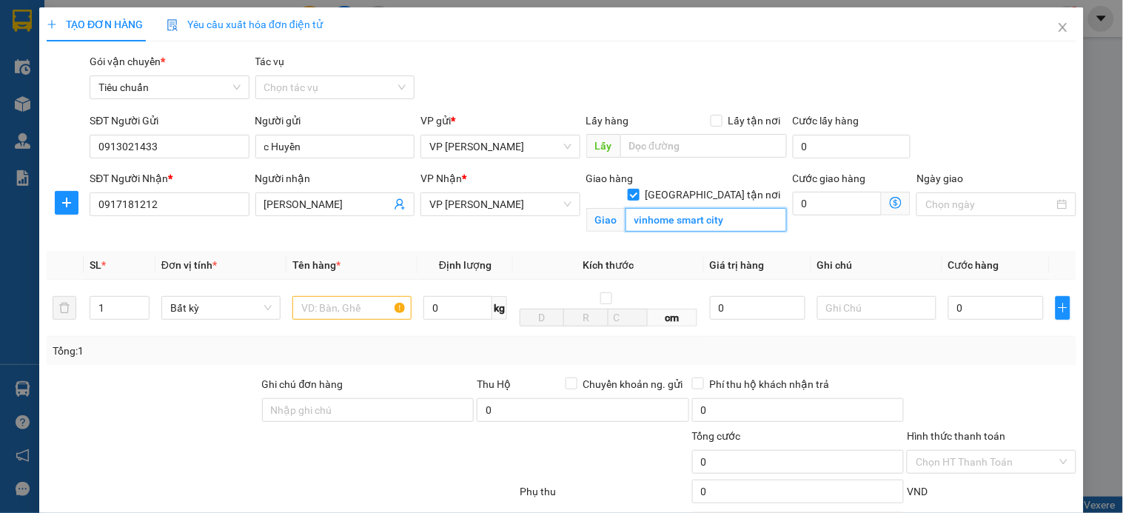
click at [668, 208] on input "vinhome smart city" at bounding box center [706, 220] width 161 height 24
type input "vinhome smart city"
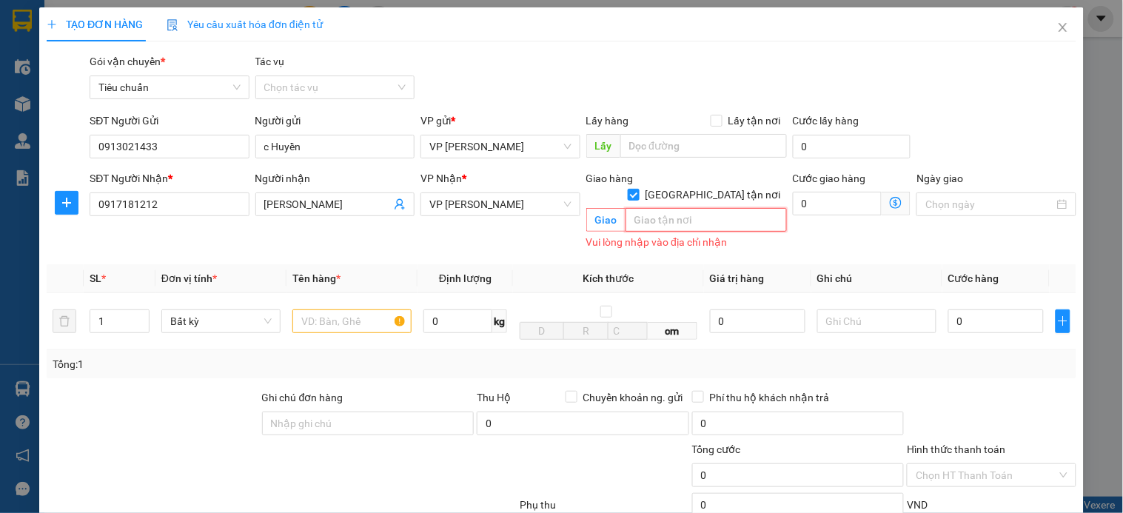
paste input "SA3 Vinhomes Smart City, Tây Mỗ, Nam Từ Liêm, Hà Nội"
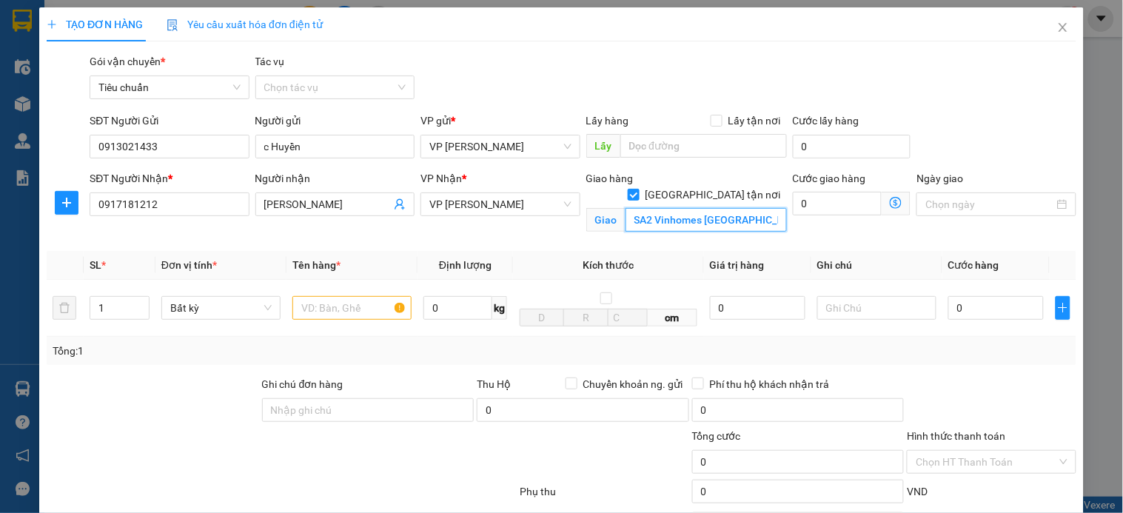
type input "SA2 Vinhomes Smart City, Tây Mỗ, Nam Từ Liêm"
click at [890, 200] on icon "dollar-circle" at bounding box center [896, 203] width 12 height 12
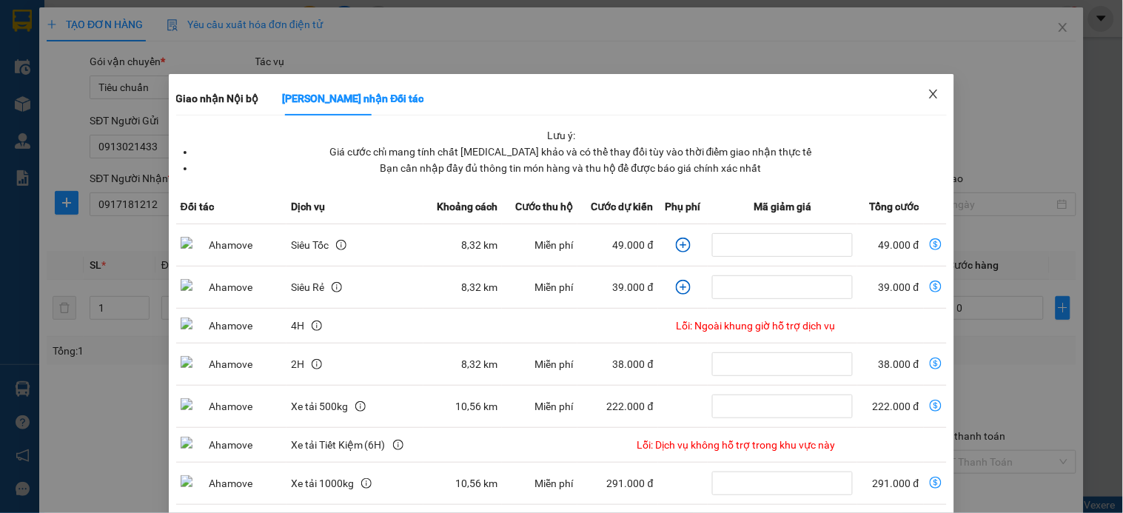
click at [929, 95] on span "Close" at bounding box center [933, 94] width 41 height 41
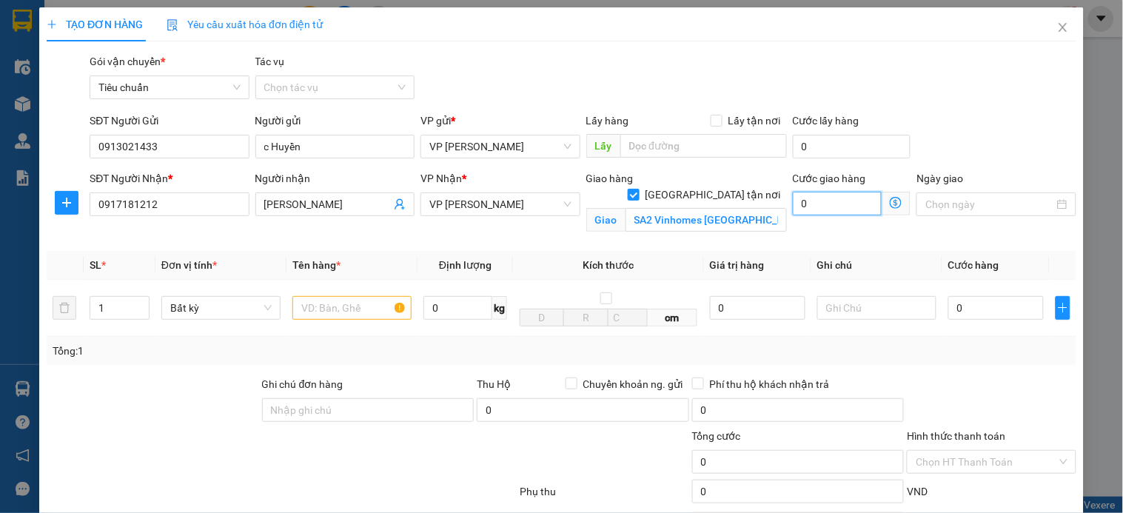
type input "7"
type input "70"
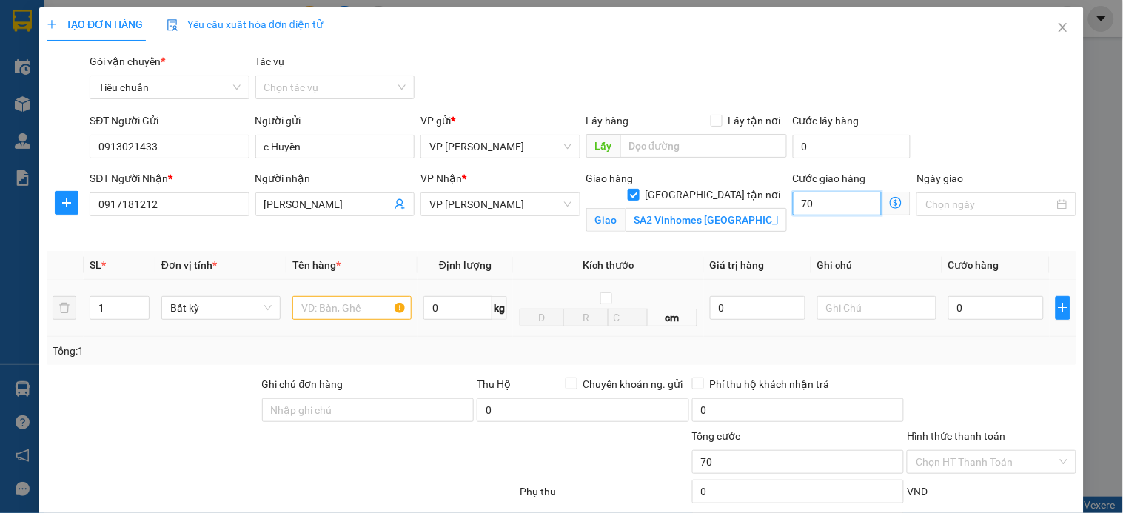
type input "70"
type input "70.000"
click at [312, 307] on input "text" at bounding box center [351, 308] width 119 height 24
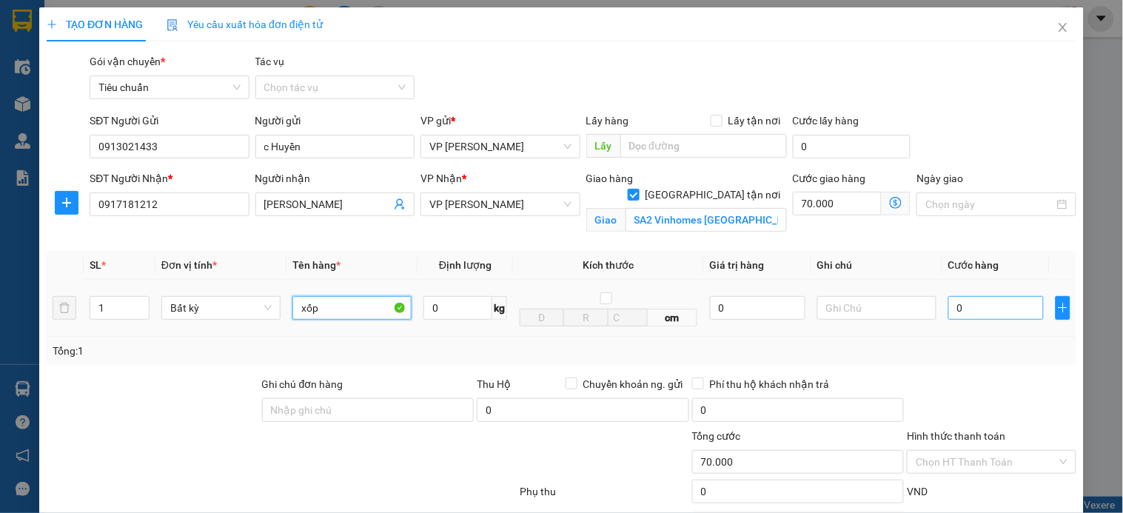
type input "xốp"
click at [989, 309] on input "0" at bounding box center [996, 308] width 96 height 24
type input "8"
type input "70.008"
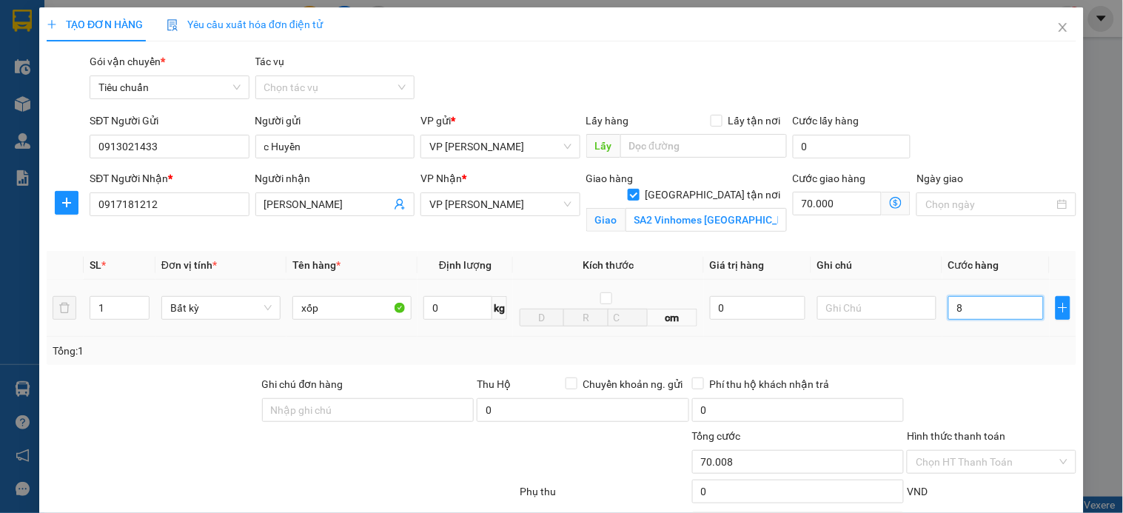
type input "80"
type input "70.080"
type input "80.000"
type input "150.000"
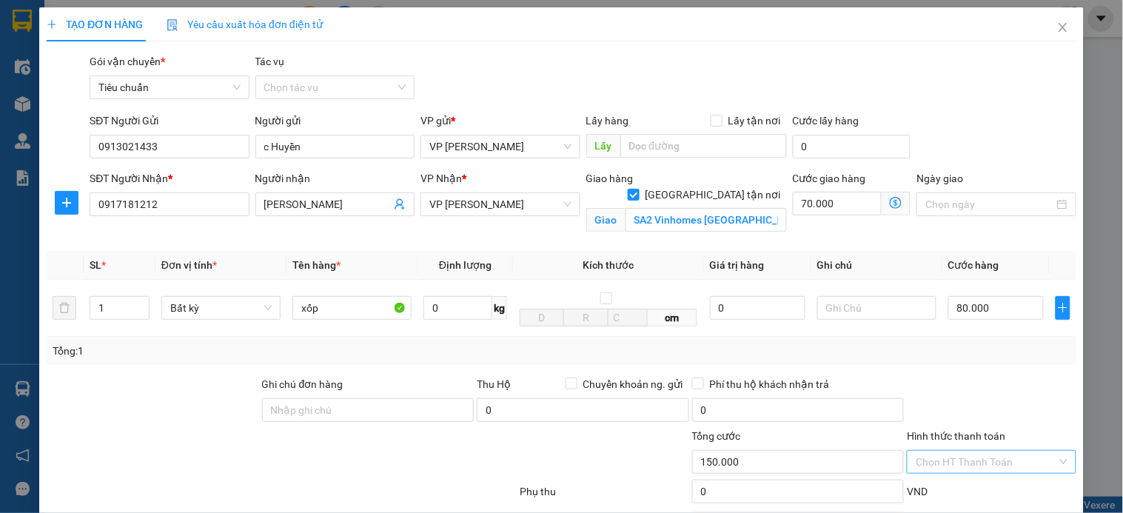
click at [959, 451] on input "Hình thức thanh toán" at bounding box center [986, 462] width 141 height 22
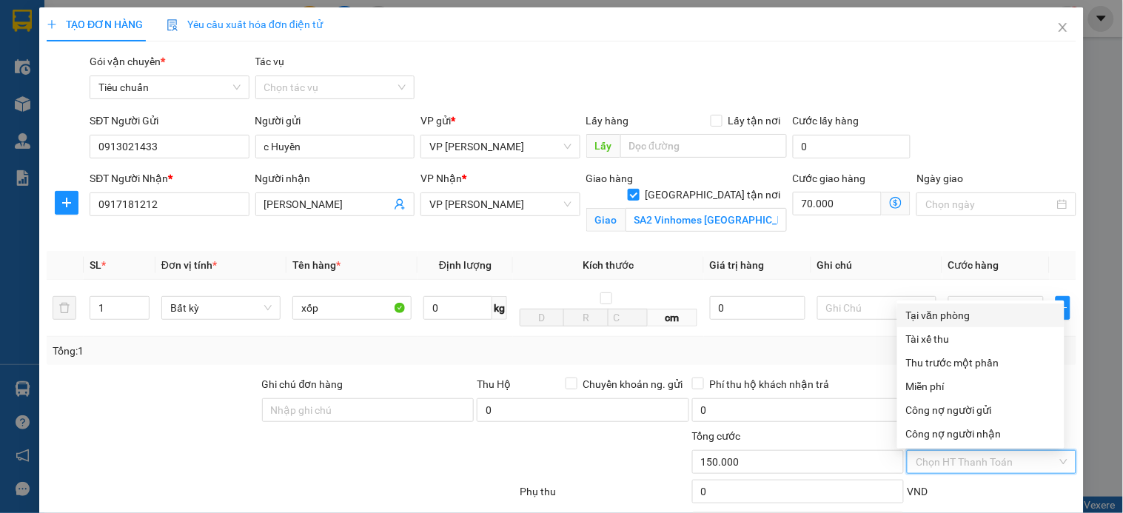
click at [957, 307] on div "Tại văn phòng" at bounding box center [981, 315] width 150 height 16
type input "0"
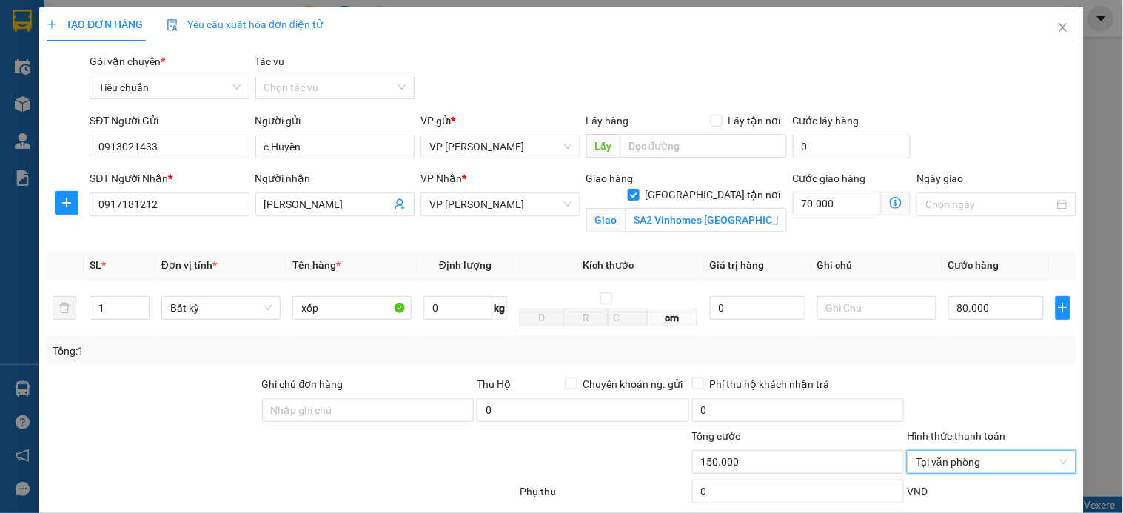
click at [890, 197] on icon "dollar-circle" at bounding box center [896, 203] width 12 height 12
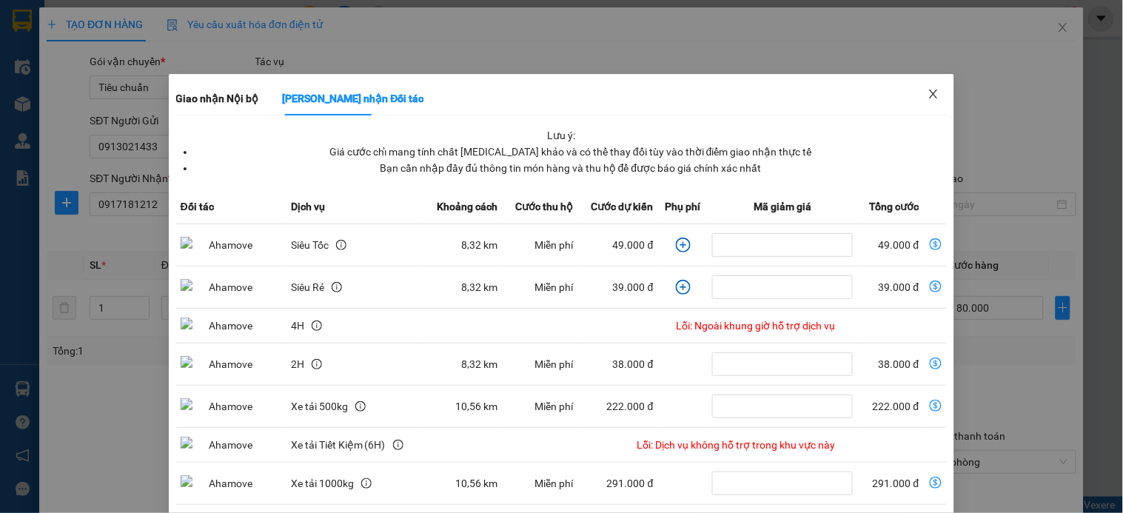
click at [930, 96] on icon "close" at bounding box center [934, 94] width 8 height 9
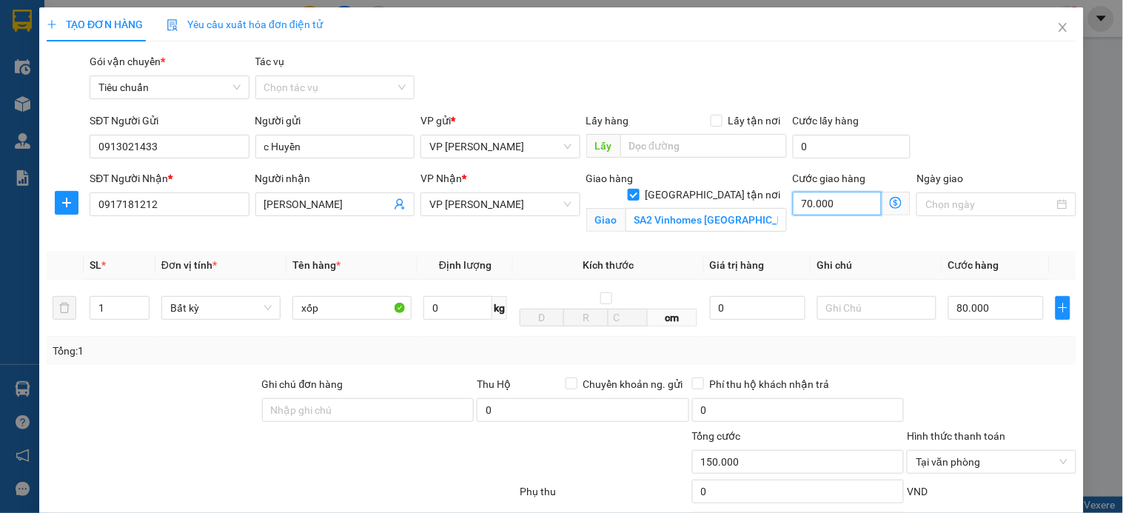
click at [855, 192] on input "70.000" at bounding box center [838, 204] width 90 height 24
type input "80.006"
type input "6"
type input "80.060"
type input "60"
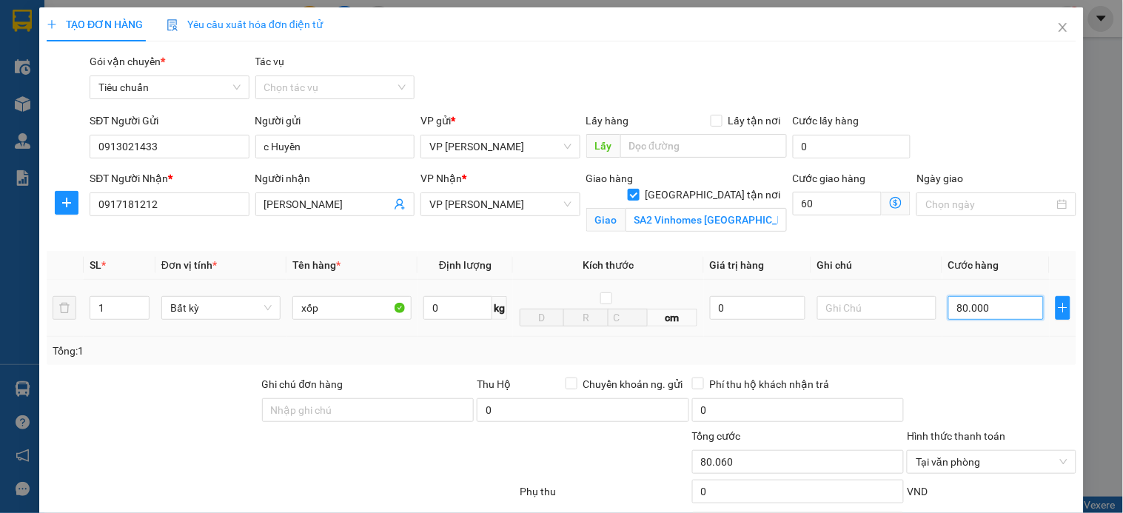
type input "140.000"
type input "60.000"
click at [992, 296] on input "80.000" at bounding box center [996, 308] width 96 height 24
type input "9"
type input "60.009"
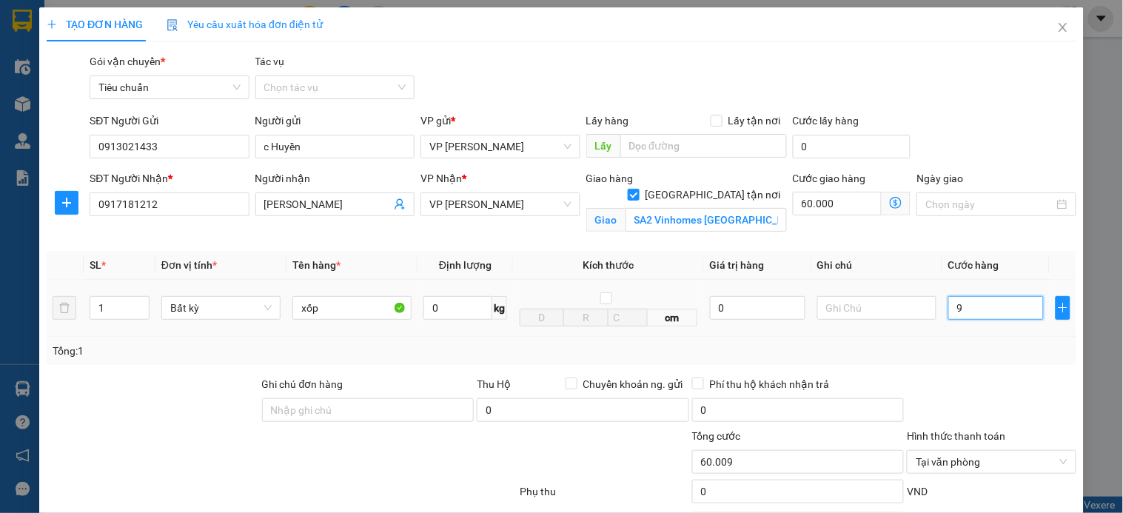
type input "90"
type input "60.090"
type input "90"
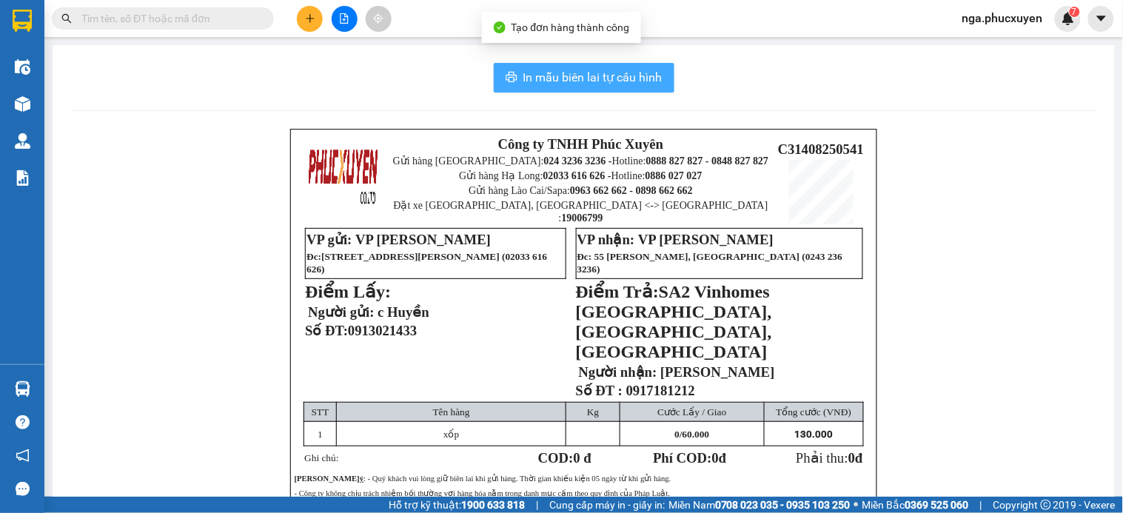
click at [552, 76] on span "In mẫu biên lai tự cấu hình" at bounding box center [592, 77] width 139 height 19
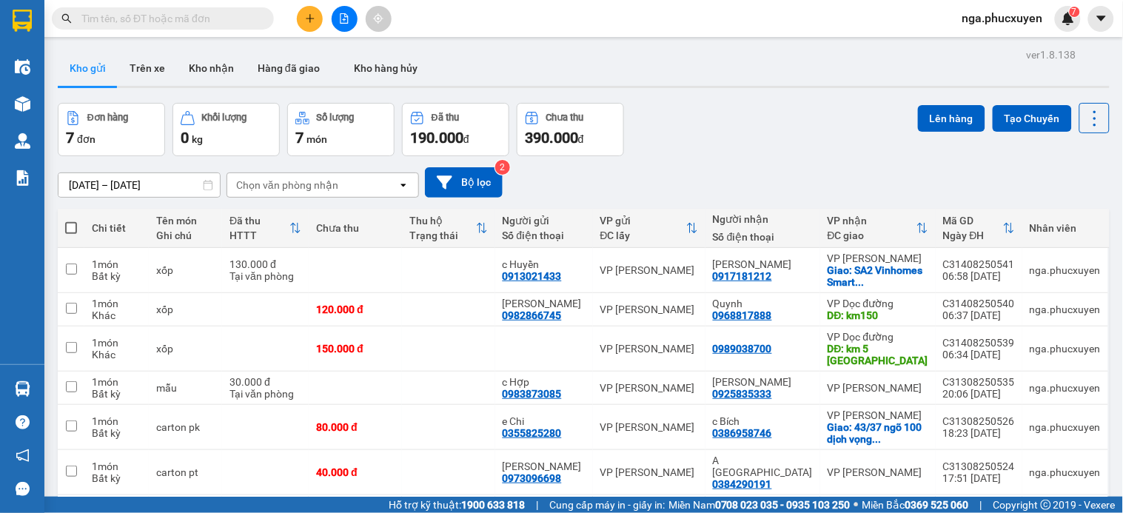
click at [92, 70] on button "Kho gửi" at bounding box center [88, 68] width 60 height 36
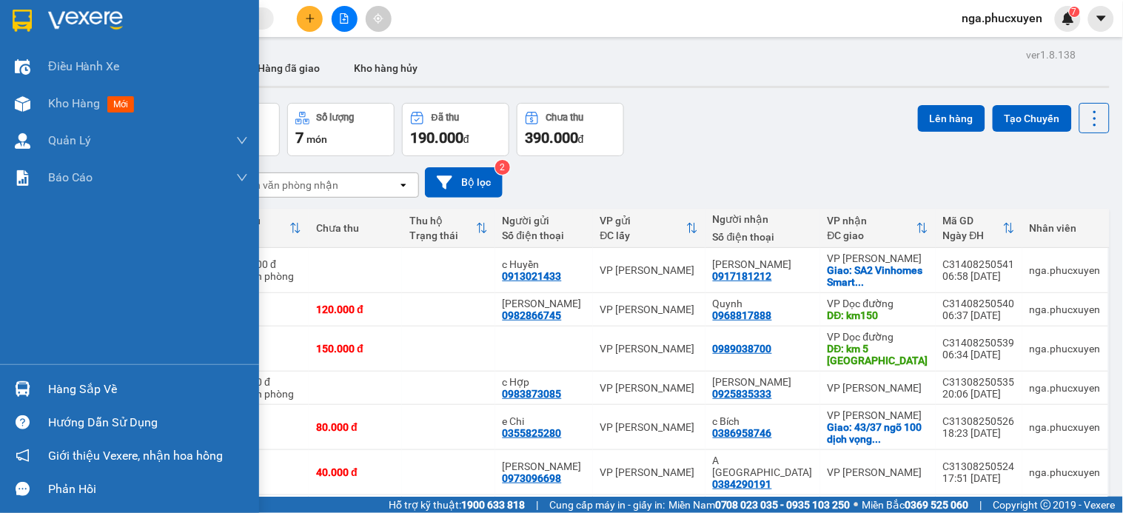
click at [28, 16] on img at bounding box center [22, 21] width 19 height 22
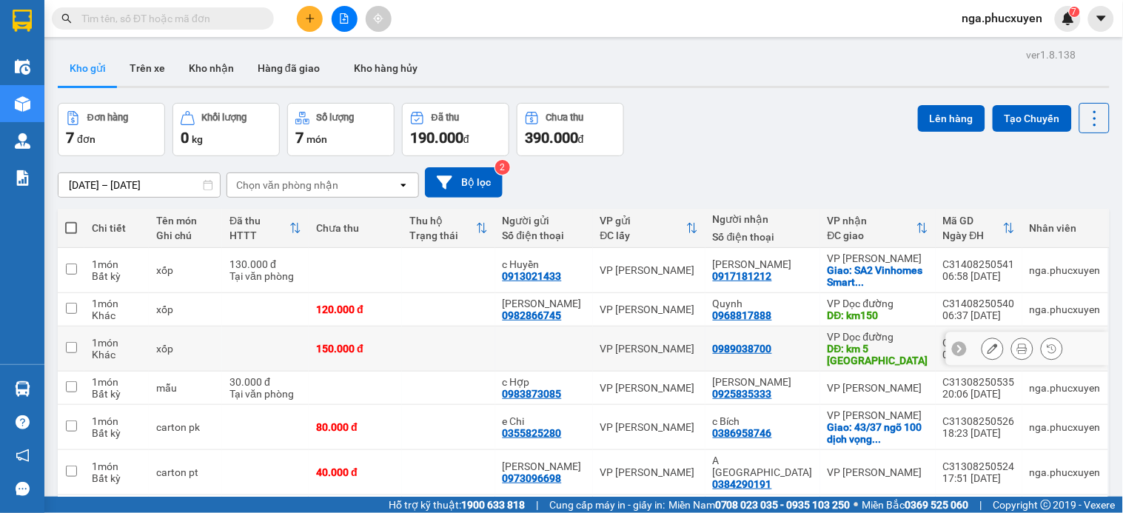
click at [460, 326] on td at bounding box center [448, 348] width 93 height 45
checkbox input "true"
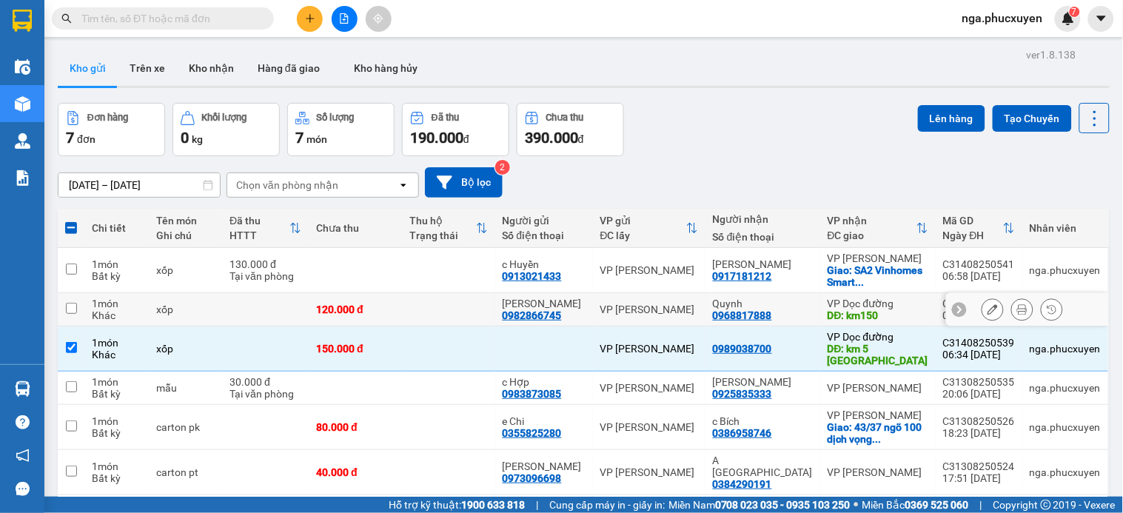
click at [456, 293] on td at bounding box center [448, 309] width 93 height 33
checkbox input "true"
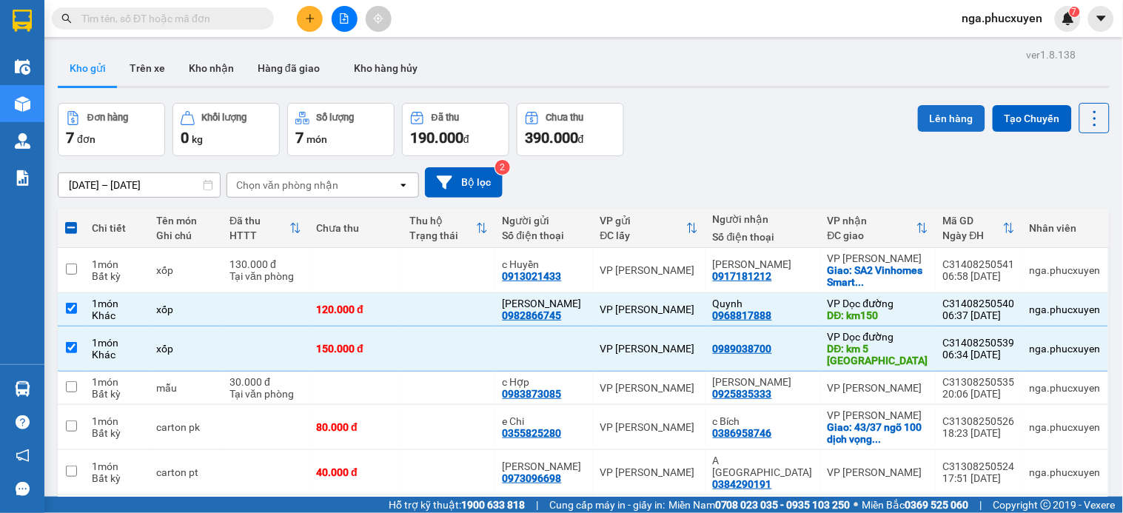
click at [928, 113] on button "Lên hàng" at bounding box center [951, 118] width 67 height 27
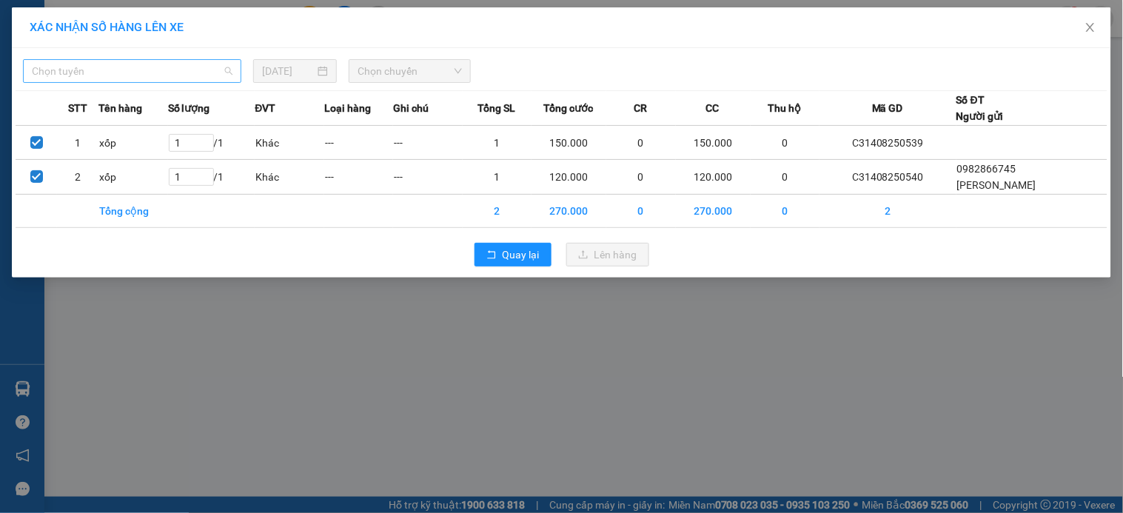
drag, startPoint x: 189, startPoint y: 76, endPoint x: 181, endPoint y: 76, distance: 8.1
click at [188, 76] on span "Chọn tuyến" at bounding box center [132, 71] width 201 height 22
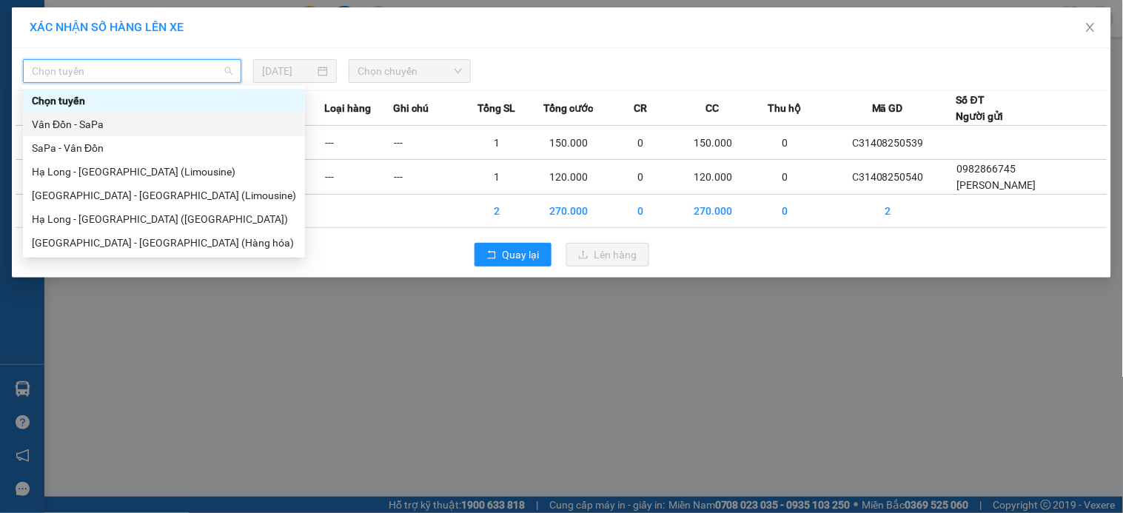
drag, startPoint x: 90, startPoint y: 122, endPoint x: 178, endPoint y: 114, distance: 87.7
click at [107, 122] on div "Vân Đồn - SaPa" at bounding box center [164, 124] width 264 height 16
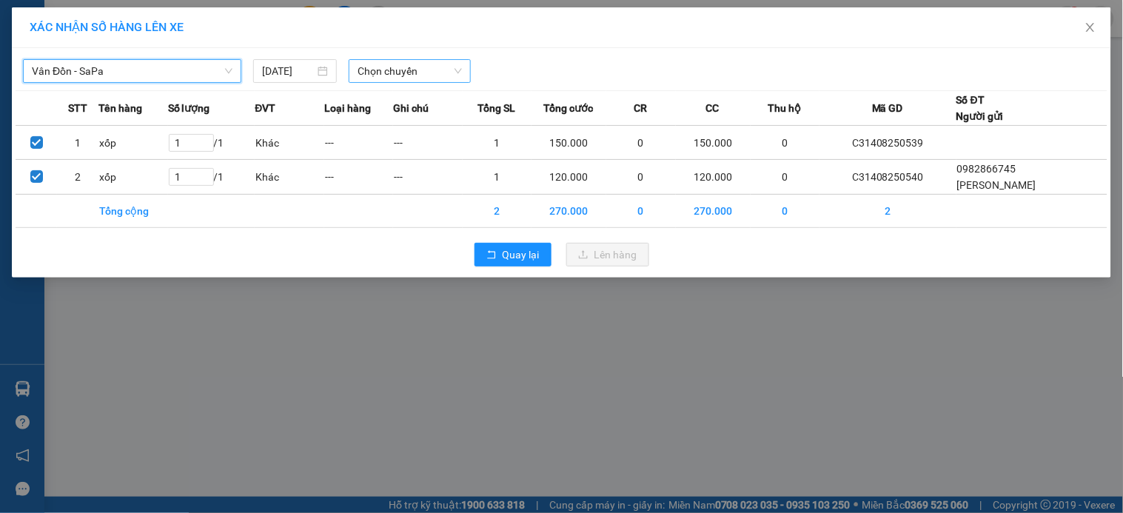
click at [380, 71] on span "Chọn chuyến" at bounding box center [410, 71] width 104 height 22
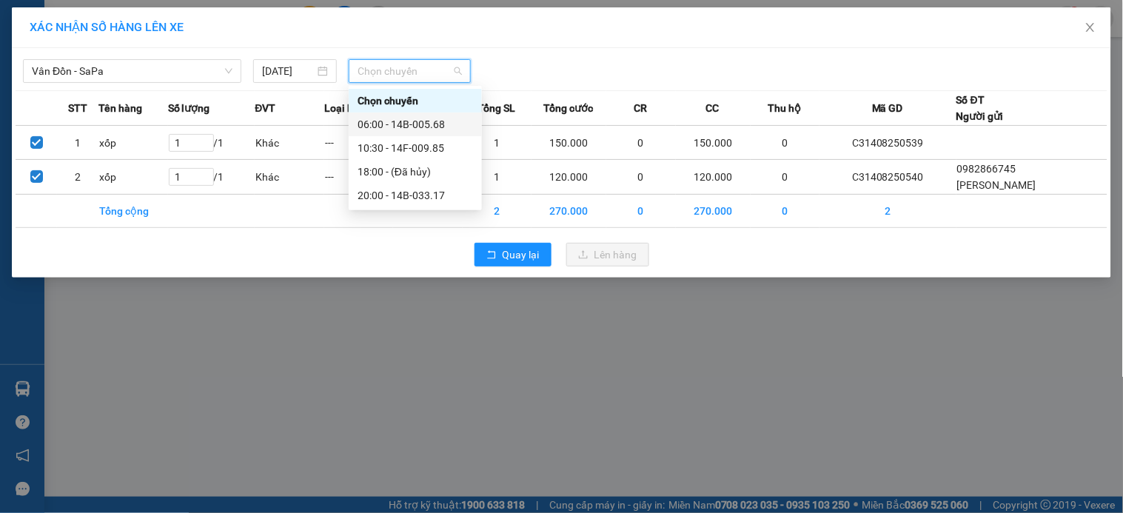
click at [431, 119] on div "06:00 - 14B-005.68" at bounding box center [415, 124] width 115 height 16
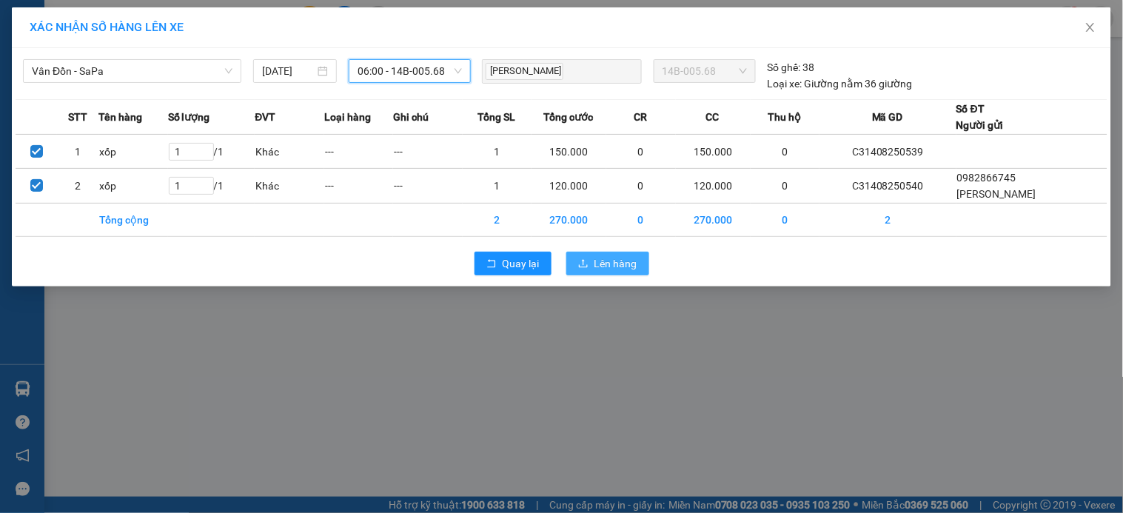
click at [608, 264] on span "Lên hàng" at bounding box center [616, 263] width 43 height 16
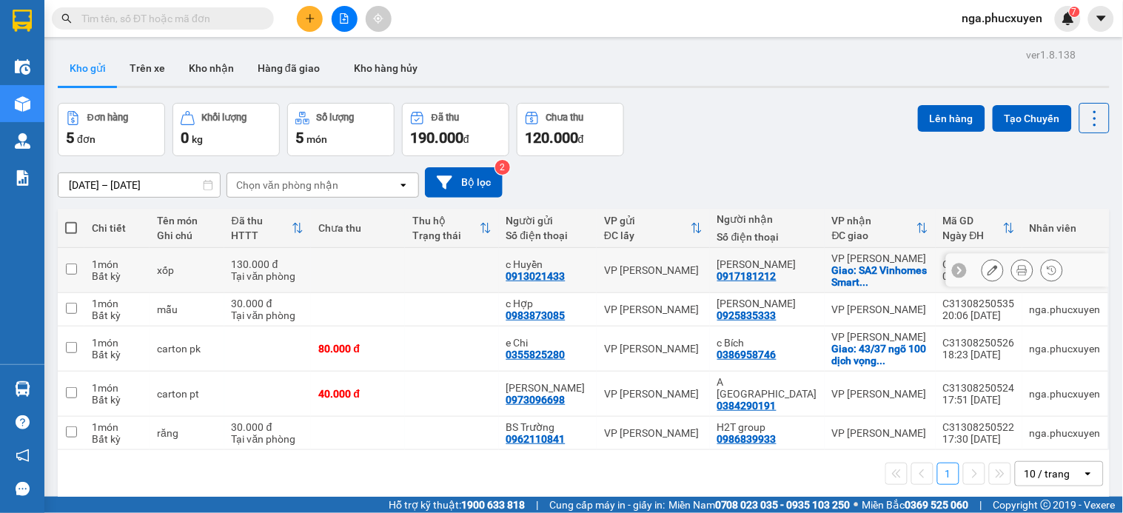
drag, startPoint x: 380, startPoint y: 272, endPoint x: 418, endPoint y: 262, distance: 39.2
click at [382, 272] on td at bounding box center [358, 270] width 94 height 45
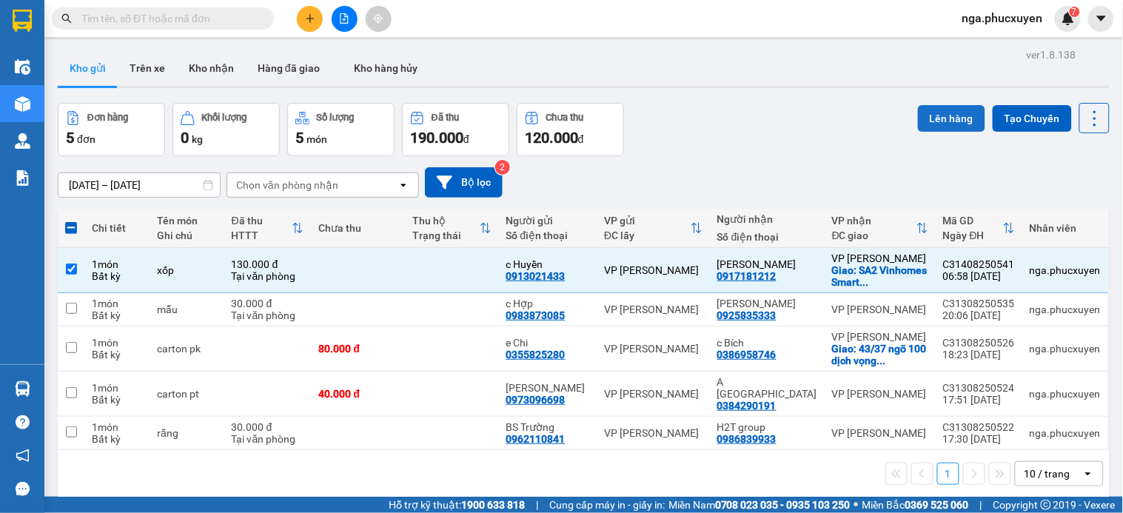
click at [928, 111] on button "Lên hàng" at bounding box center [951, 118] width 67 height 27
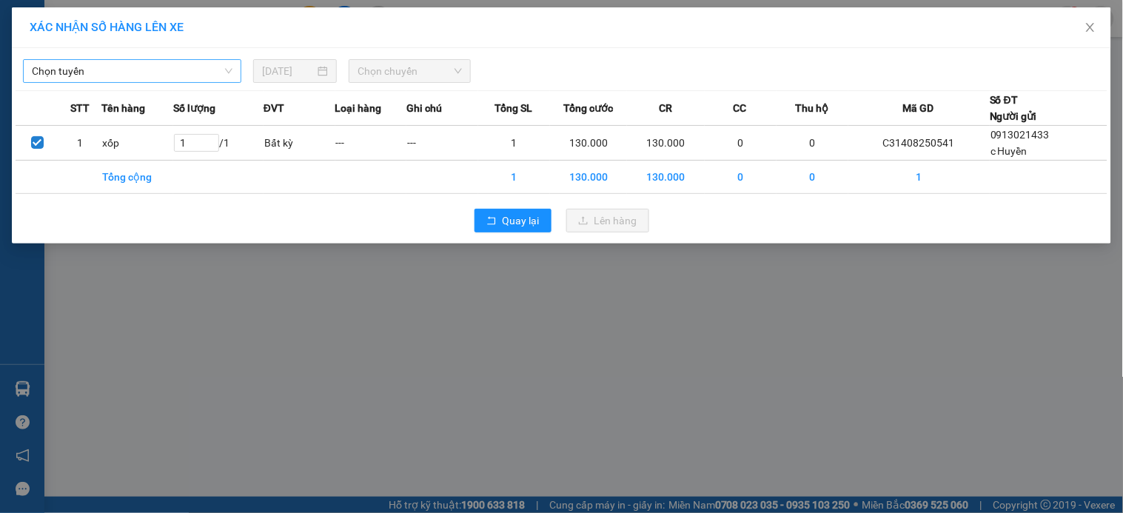
click at [154, 60] on span "Chọn tuyến" at bounding box center [132, 71] width 201 height 22
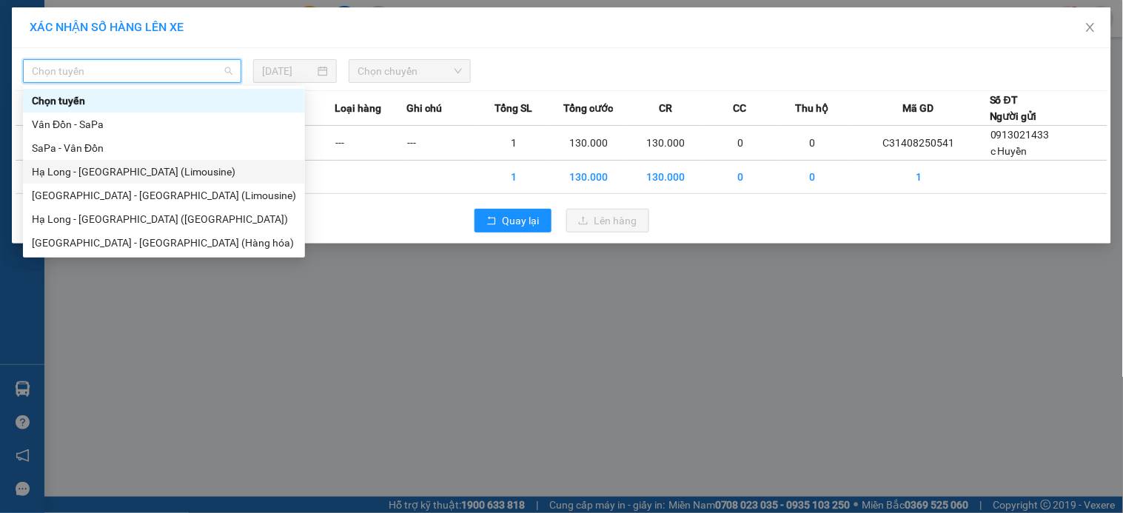
drag, startPoint x: 147, startPoint y: 168, endPoint x: 328, endPoint y: 108, distance: 191.0
click at [150, 168] on div "Hạ Long - Hà Nội (Limousine)" at bounding box center [164, 172] width 264 height 16
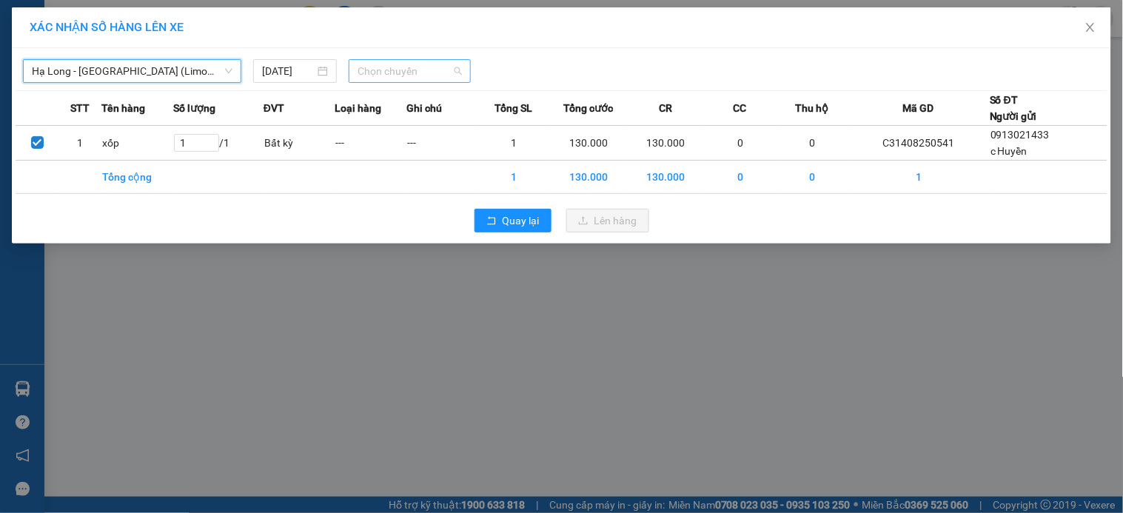
click at [426, 74] on span "Chọn chuyến" at bounding box center [410, 71] width 104 height 22
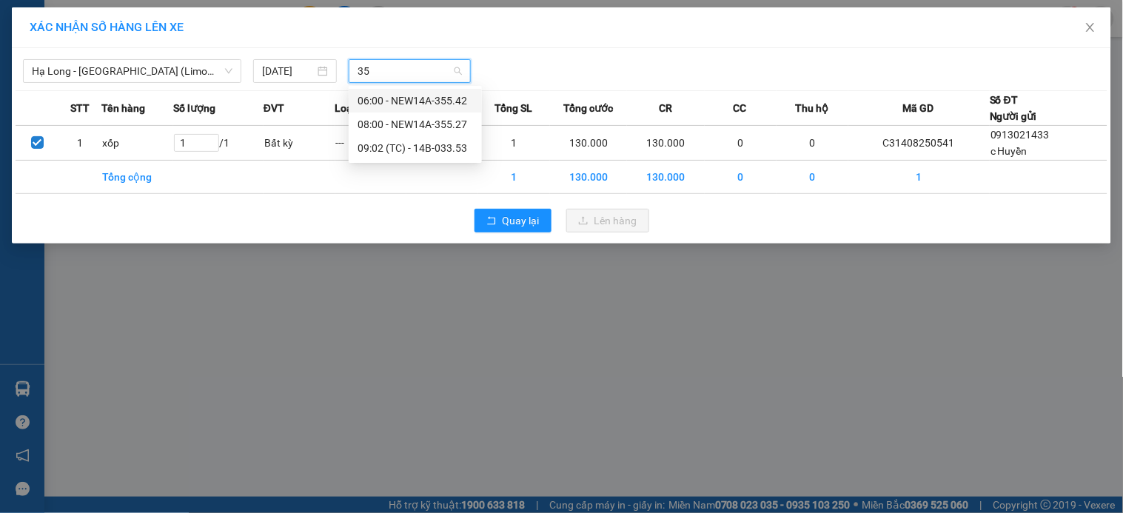
type input "355"
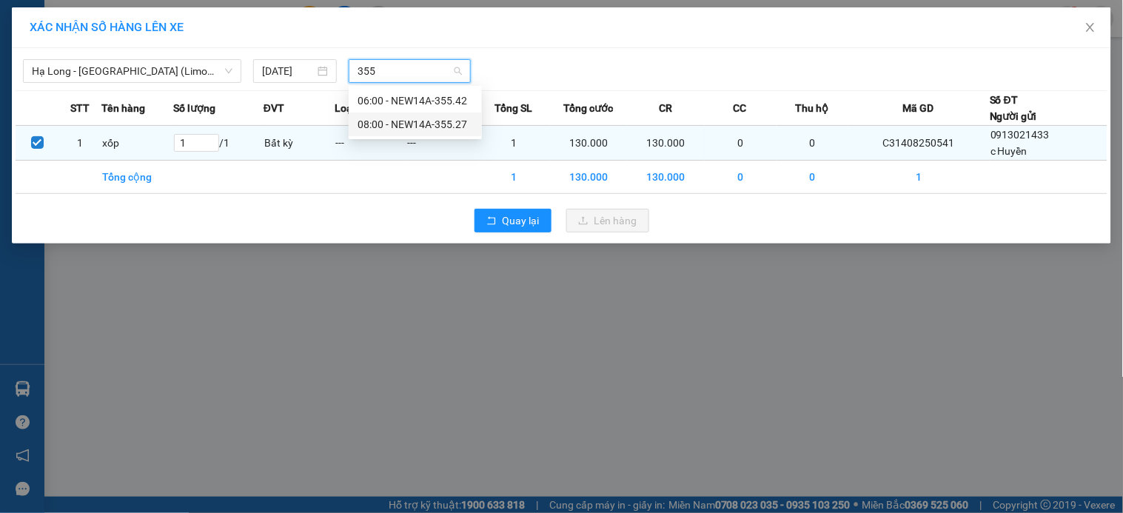
click at [417, 124] on div "08:00 - NEW14A-355.27" at bounding box center [415, 124] width 115 height 16
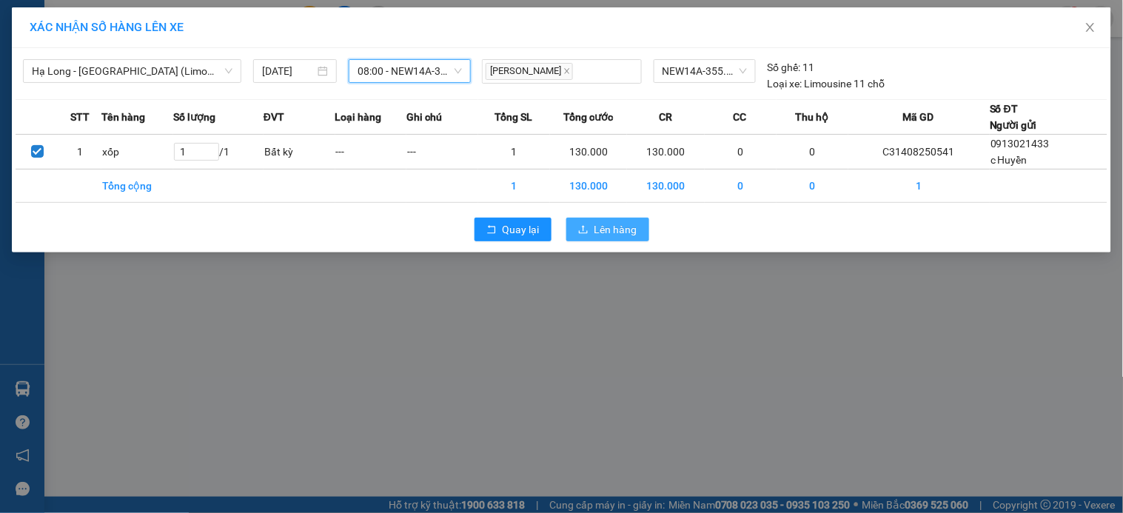
click at [606, 233] on span "Lên hàng" at bounding box center [616, 229] width 43 height 16
